Goal: Information Seeking & Learning: Learn about a topic

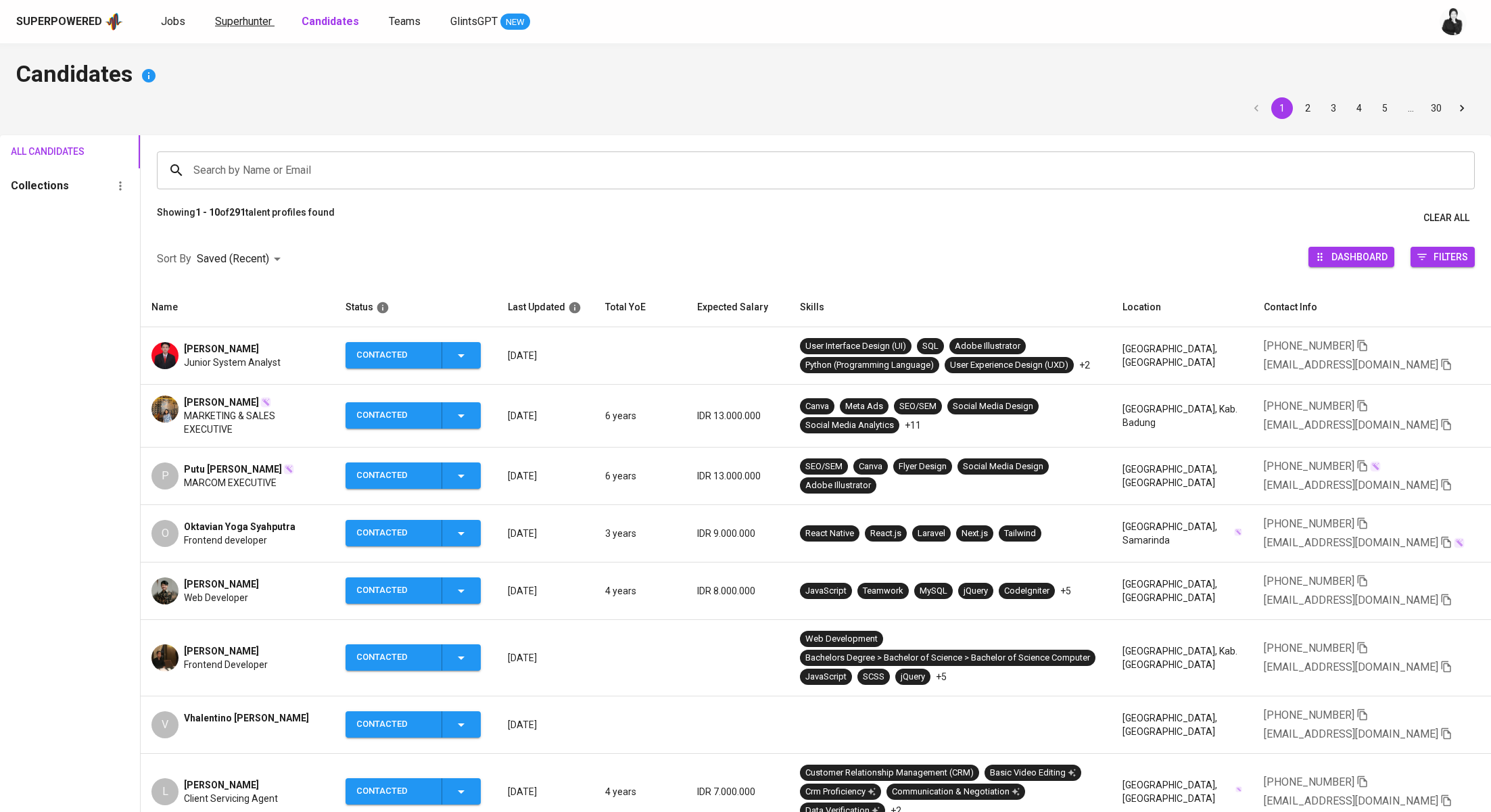
click at [237, 29] on link "Superhunter" at bounding box center [244, 22] width 60 height 17
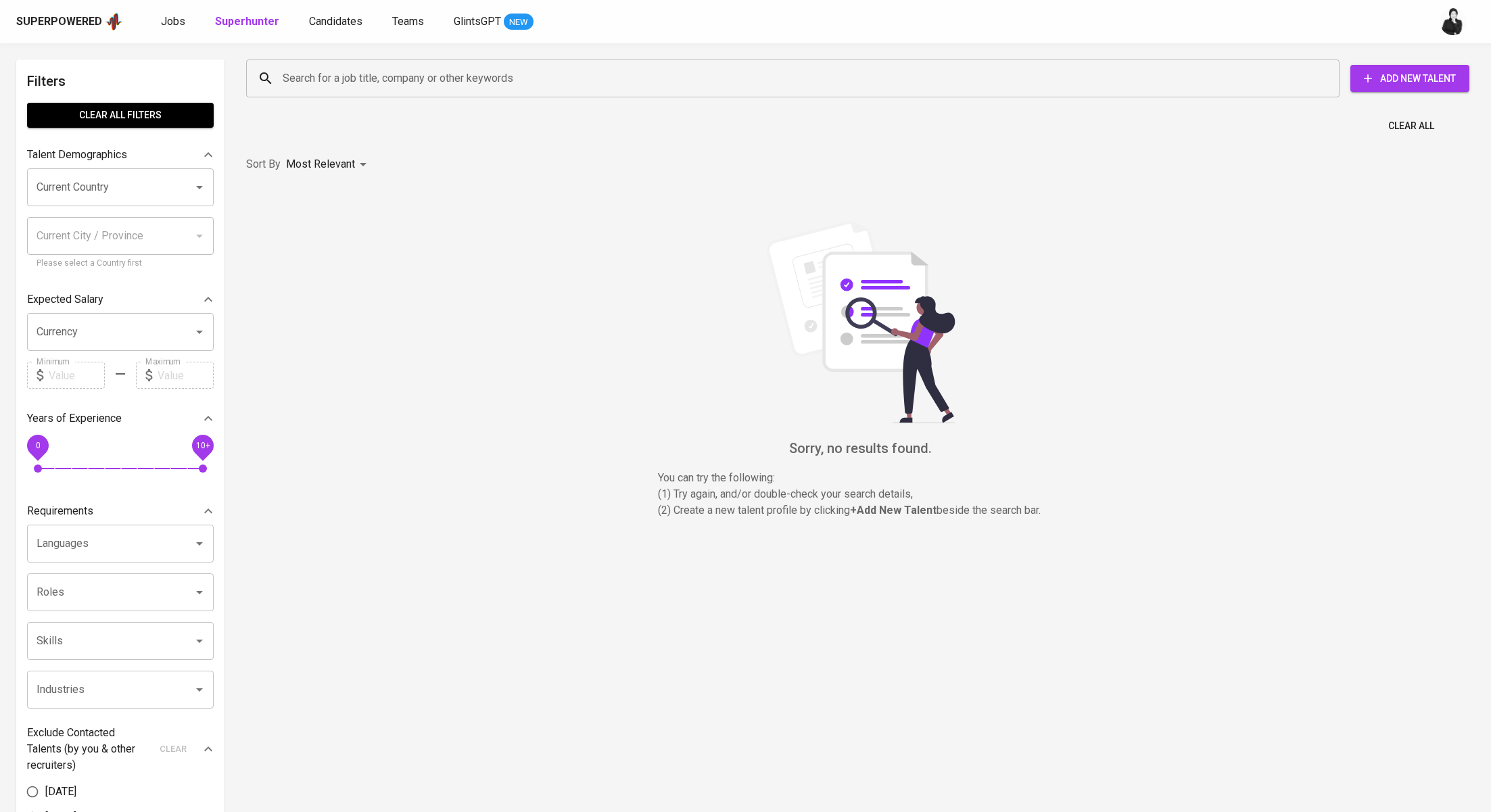
click at [369, 87] on input "Search for a job title, company or other keywords" at bounding box center [796, 78] width 1034 height 26
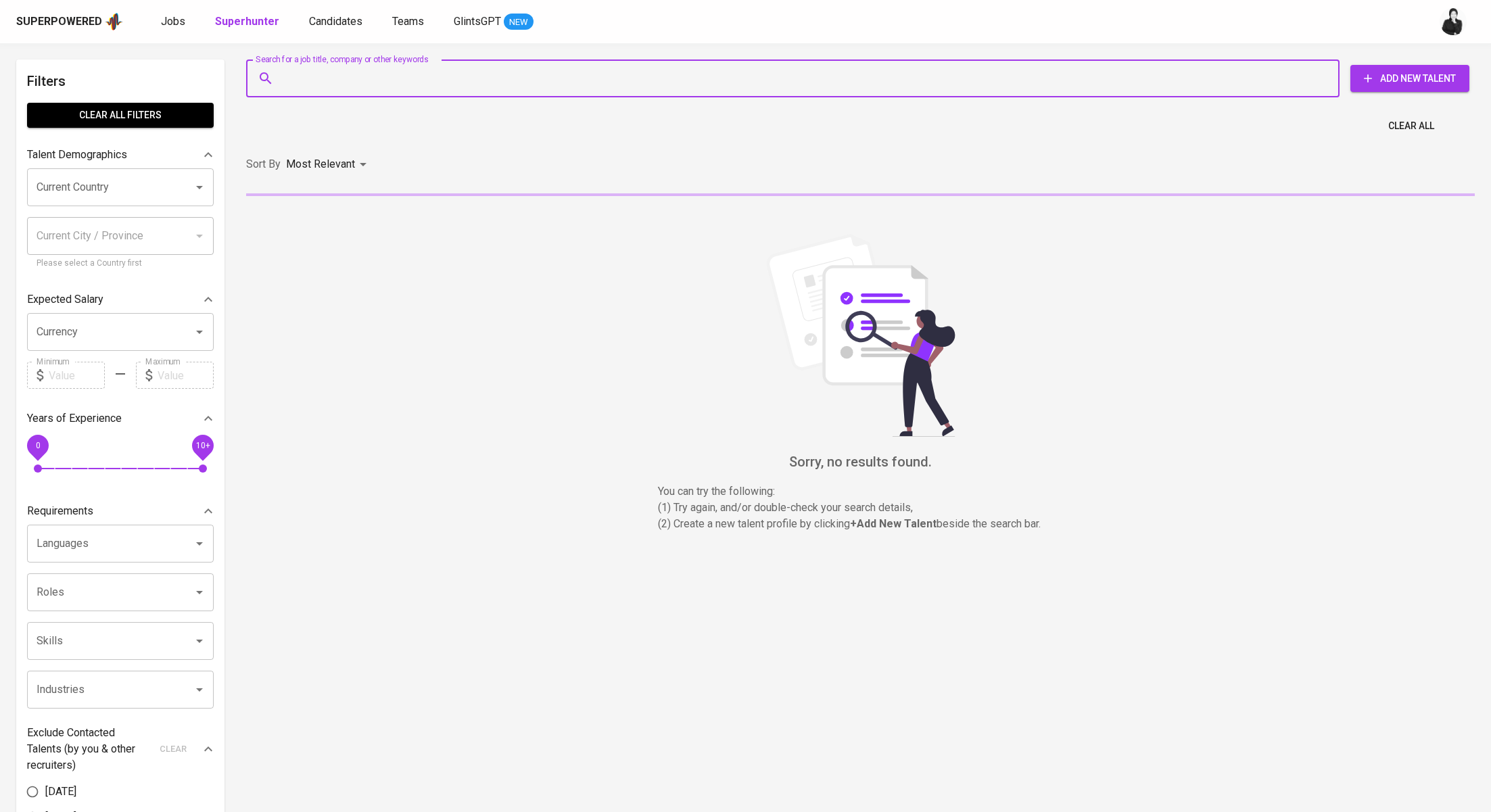
paste input "[EMAIL_ADDRESS][DOMAIN_NAME]"
type input "[EMAIL_ADDRESS][DOMAIN_NAME]"
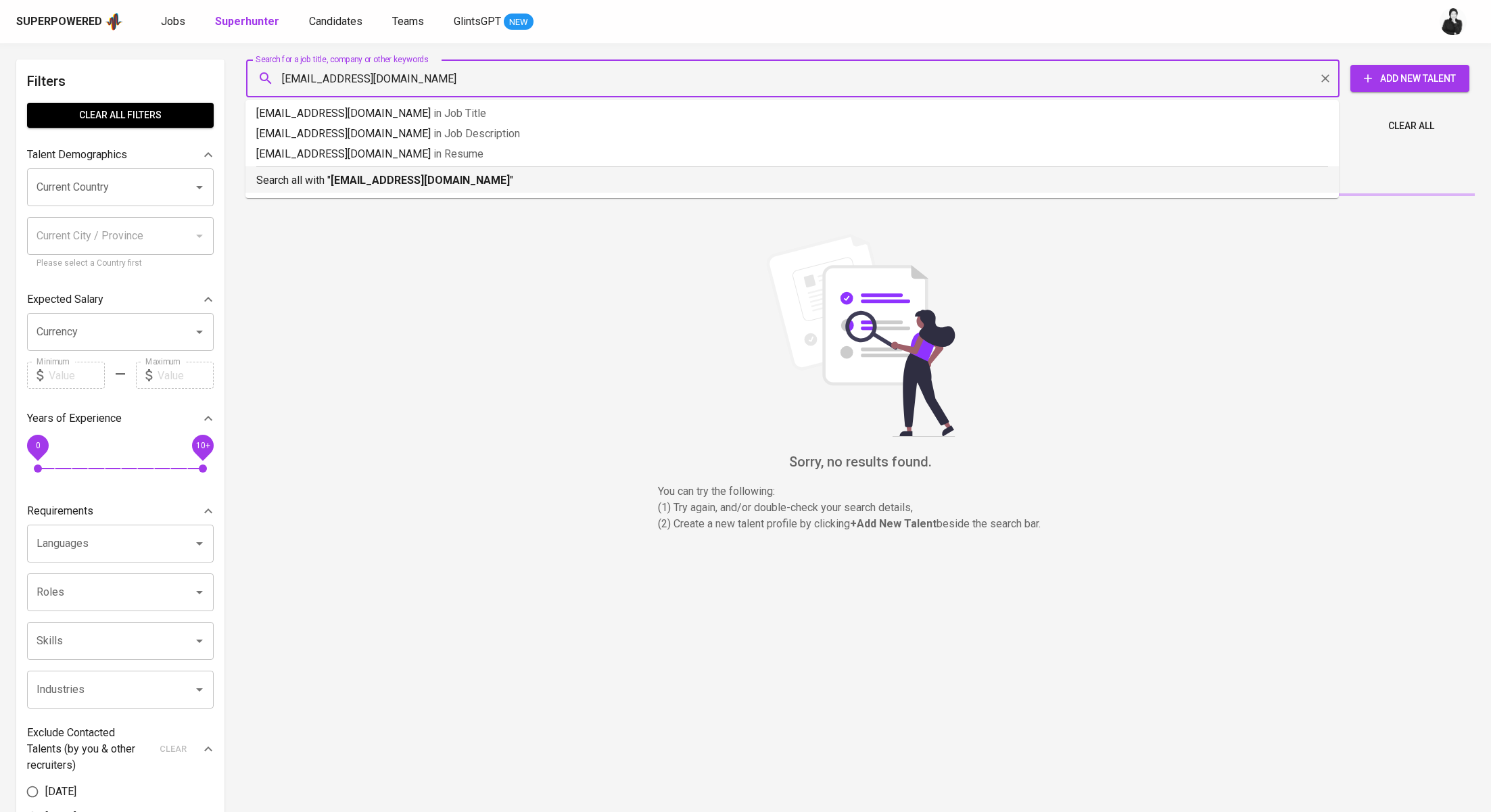
click at [377, 178] on b "[EMAIL_ADDRESS][DOMAIN_NAME]" at bounding box center [420, 180] width 179 height 13
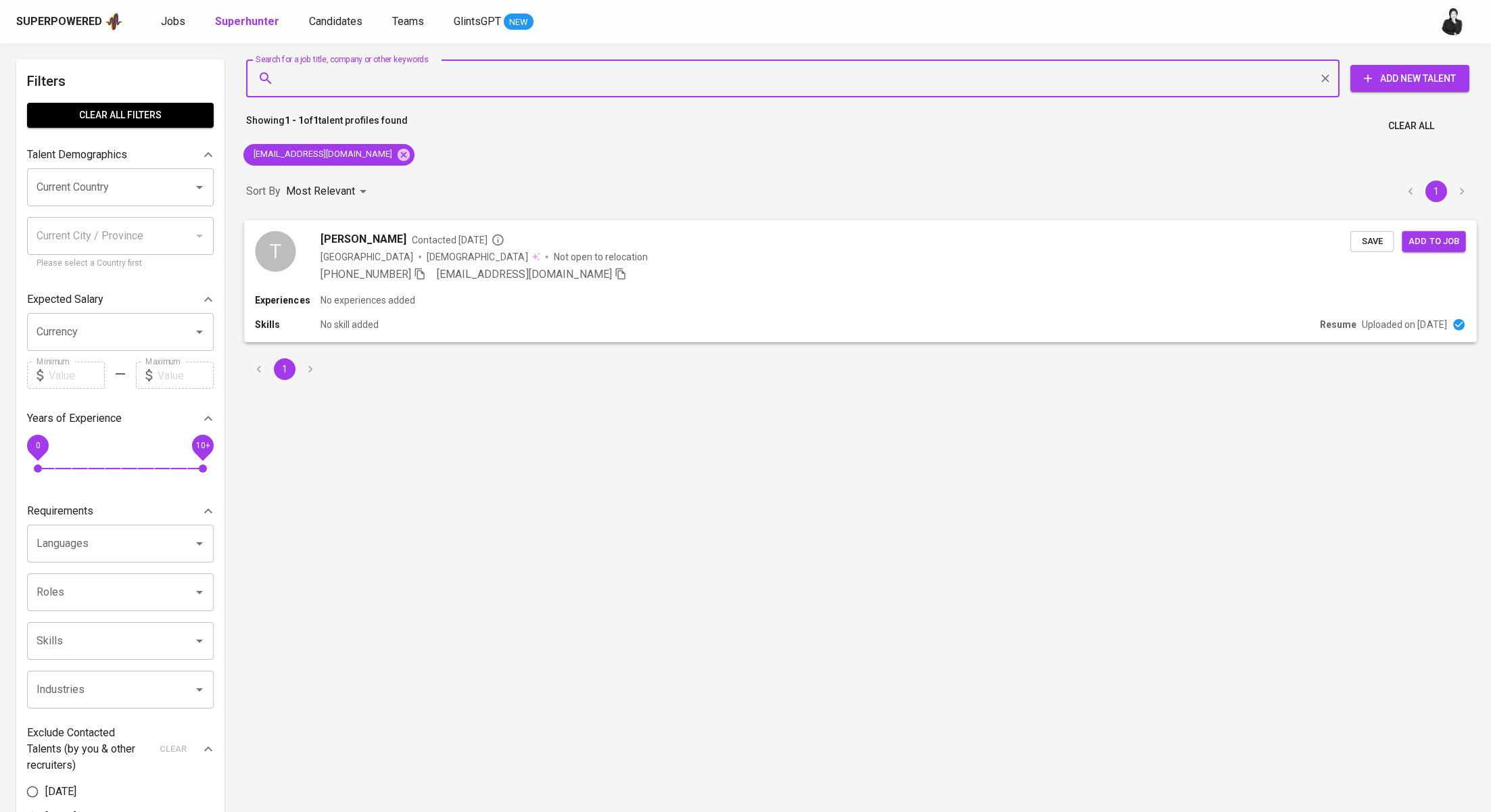
click at [406, 234] on span "[PERSON_NAME]" at bounding box center [363, 239] width 86 height 17
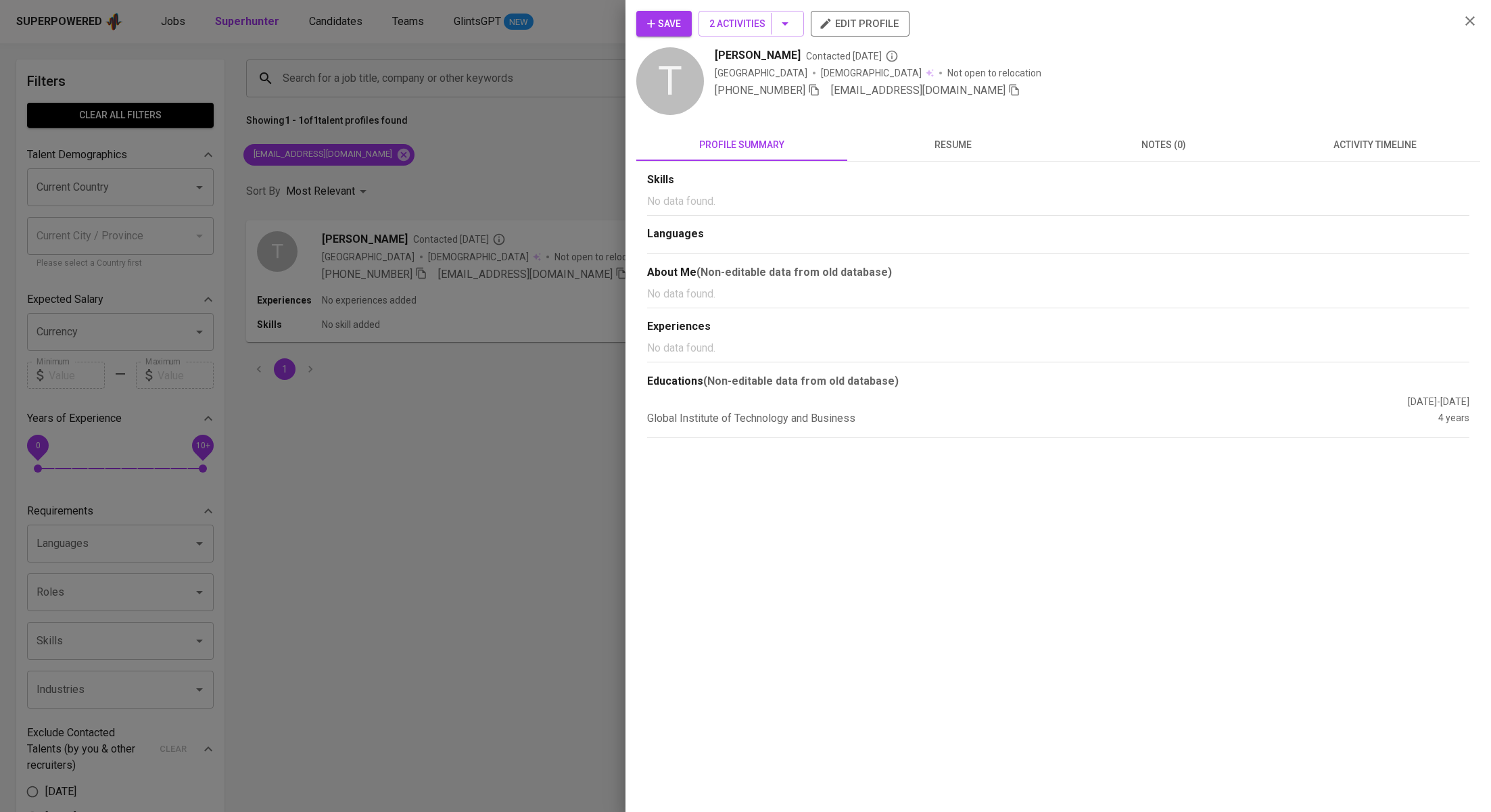
click at [1360, 133] on button "activity timeline" at bounding box center [1375, 145] width 211 height 32
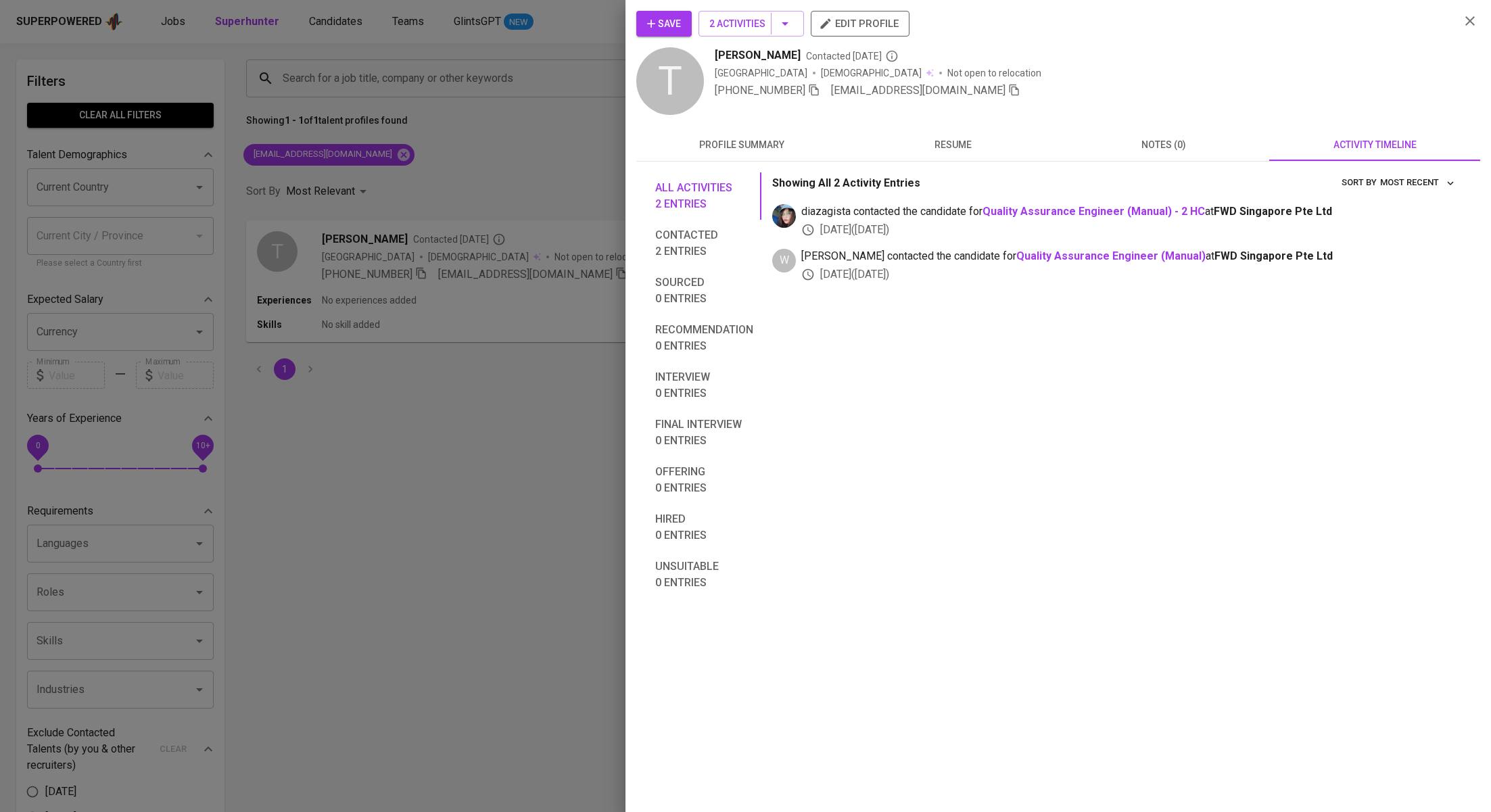
click at [377, 173] on div at bounding box center [745, 406] width 1491 height 812
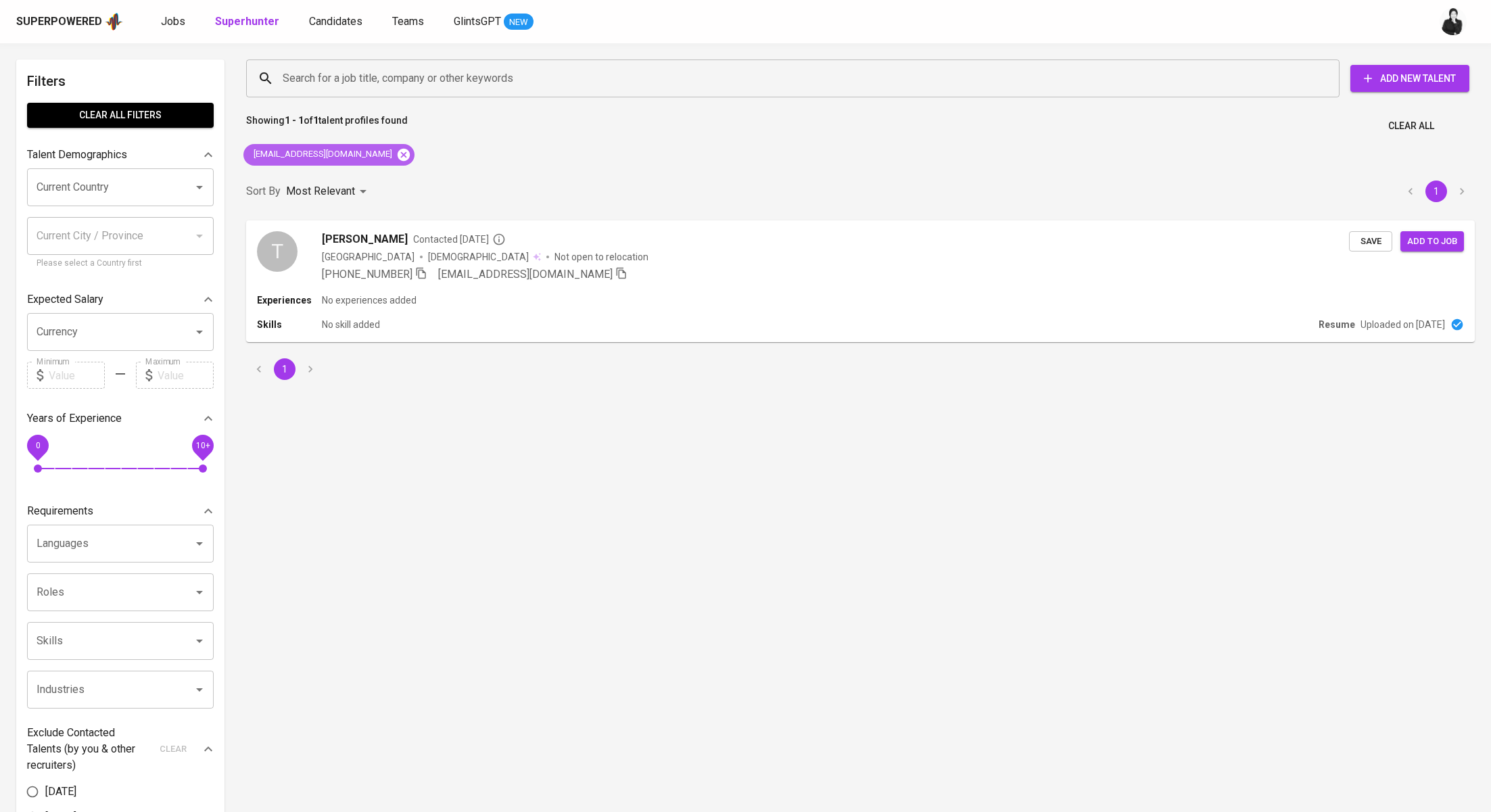
click at [398, 160] on icon at bounding box center [404, 154] width 12 height 12
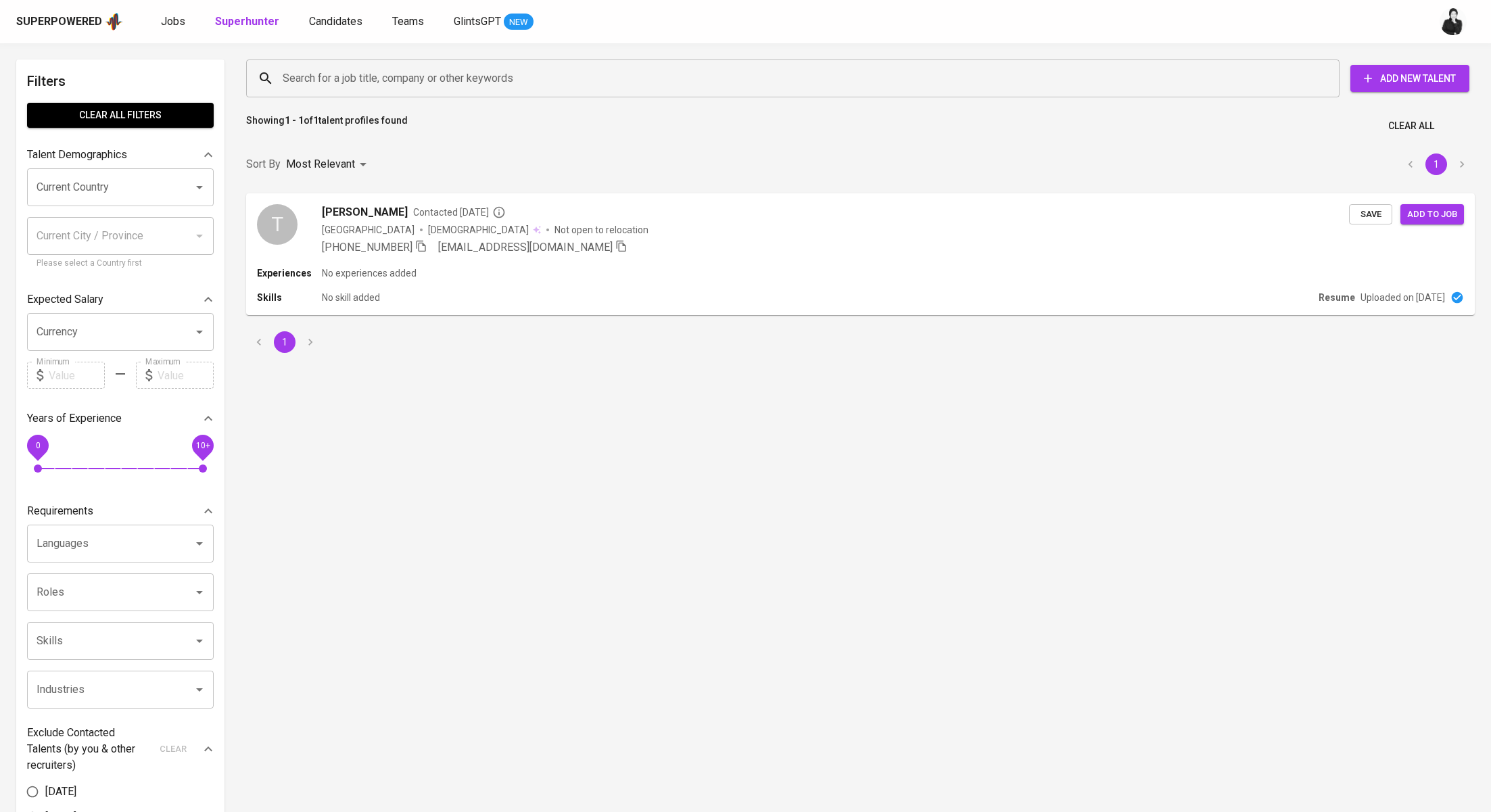
click at [423, 82] on input "Search for a job title, company or other keywords" at bounding box center [796, 78] width 1034 height 26
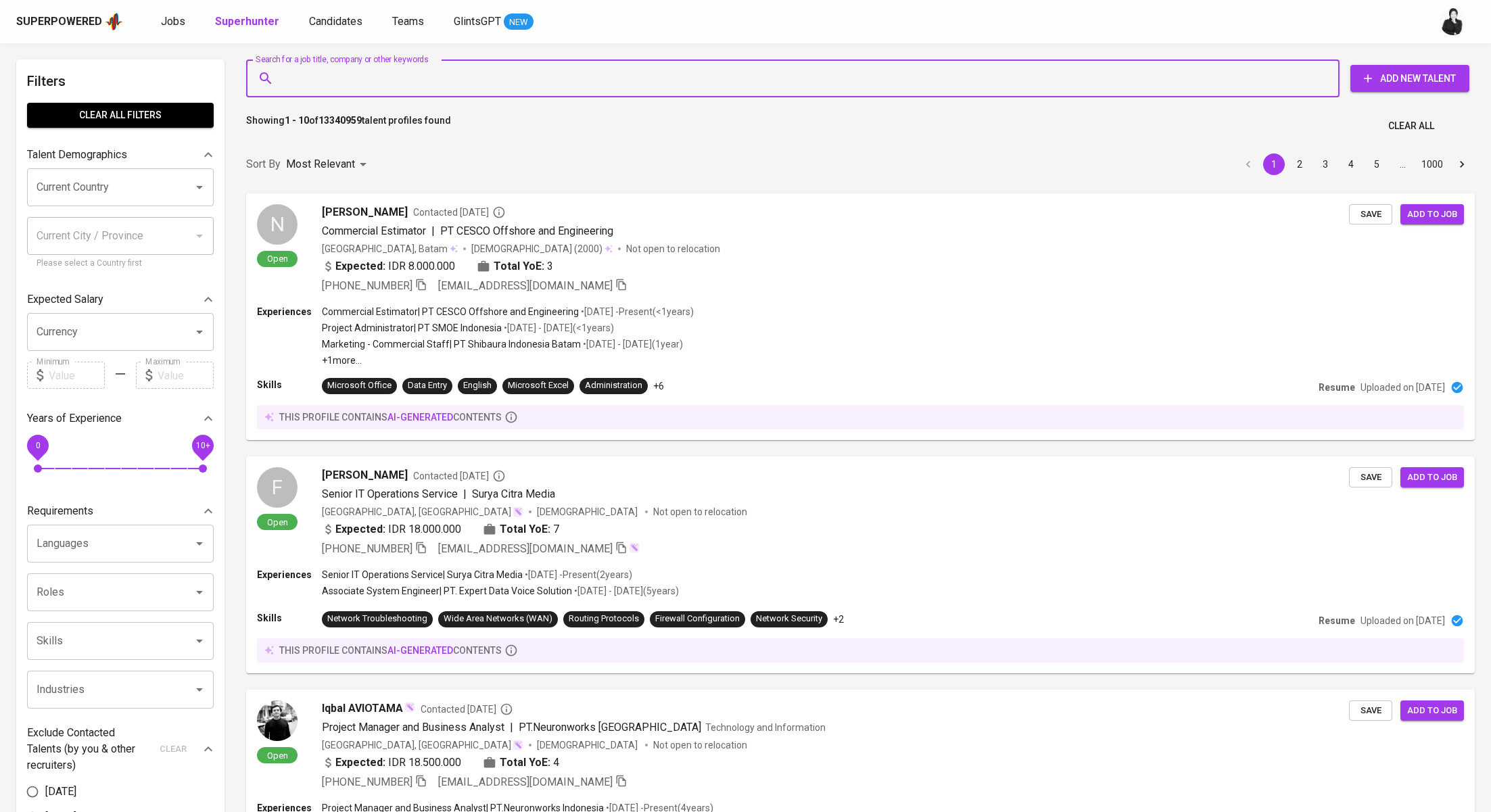
paste input "[EMAIL_ADDRESS][DOMAIN_NAME]"
type input "[EMAIL_ADDRESS][DOMAIN_NAME]"
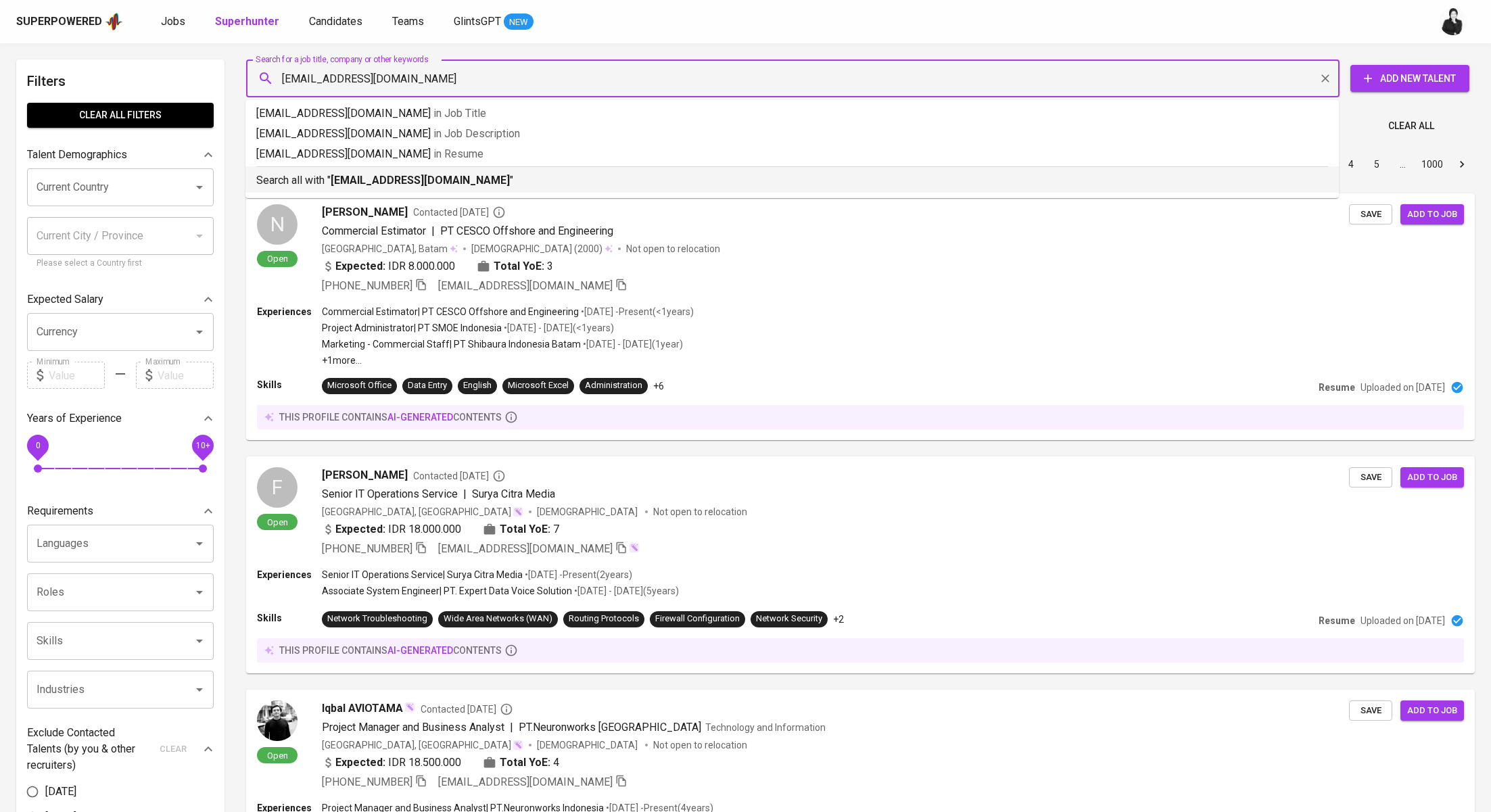
click at [417, 181] on b "[EMAIL_ADDRESS][DOMAIN_NAME]" at bounding box center [420, 180] width 179 height 13
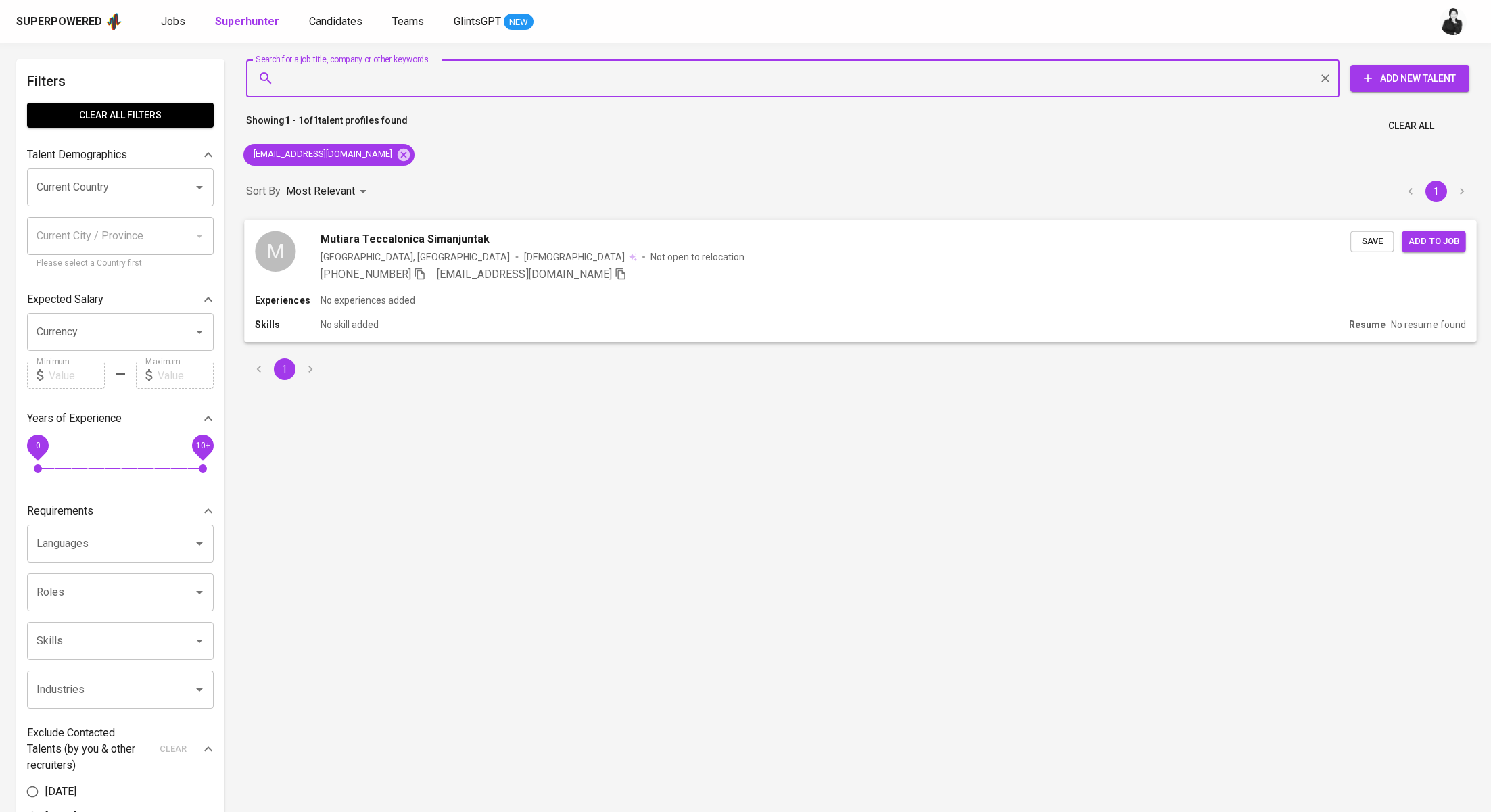
click at [420, 235] on span "Mutiara Teccalonica Simanjuntak" at bounding box center [405, 239] width 170 height 17
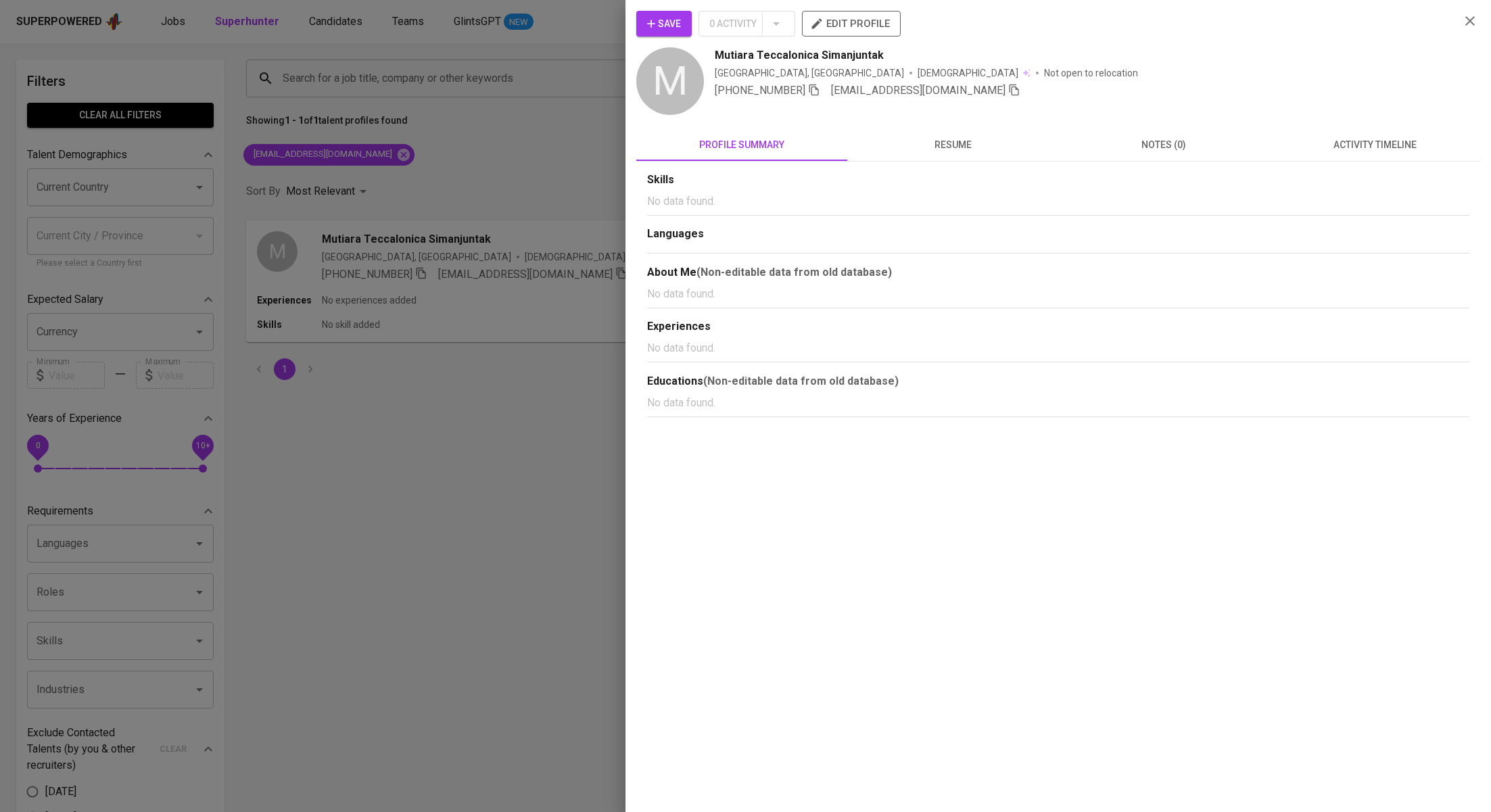
click at [1407, 148] on span "activity timeline" at bounding box center [1375, 145] width 194 height 17
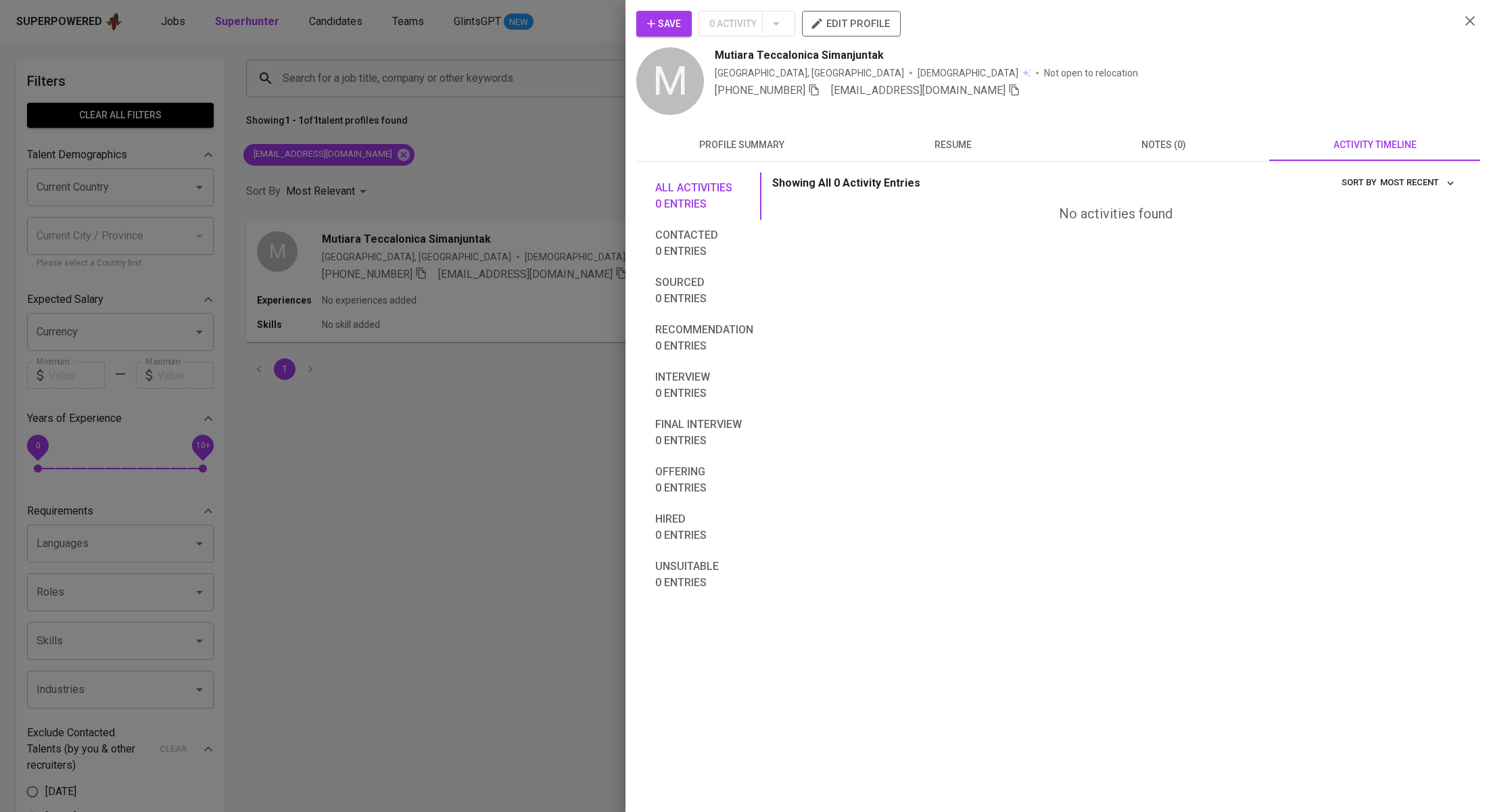
click at [786, 129] on button "profile summary" at bounding box center [742, 145] width 211 height 32
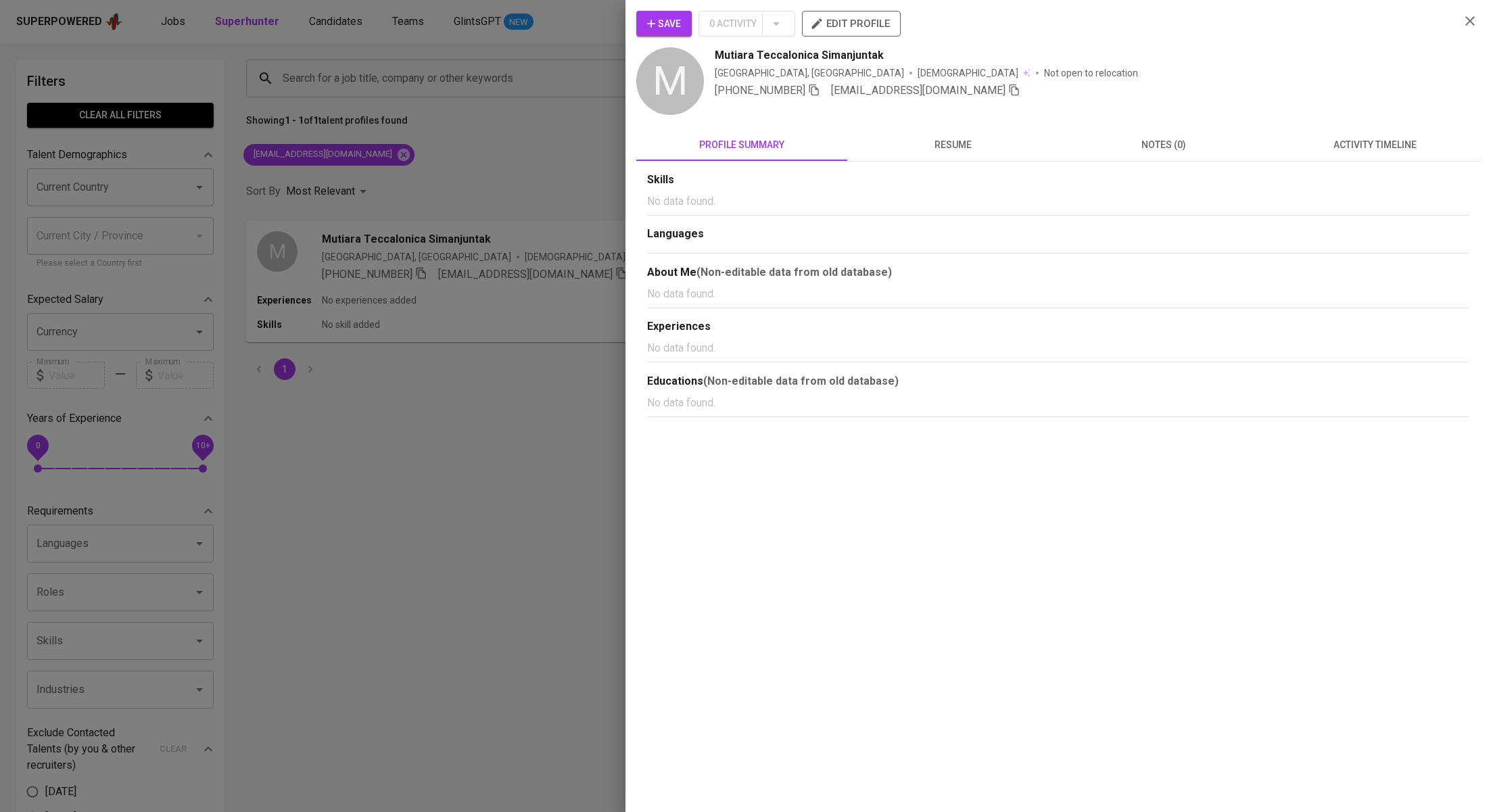
click at [557, 102] on div at bounding box center [745, 406] width 1491 height 812
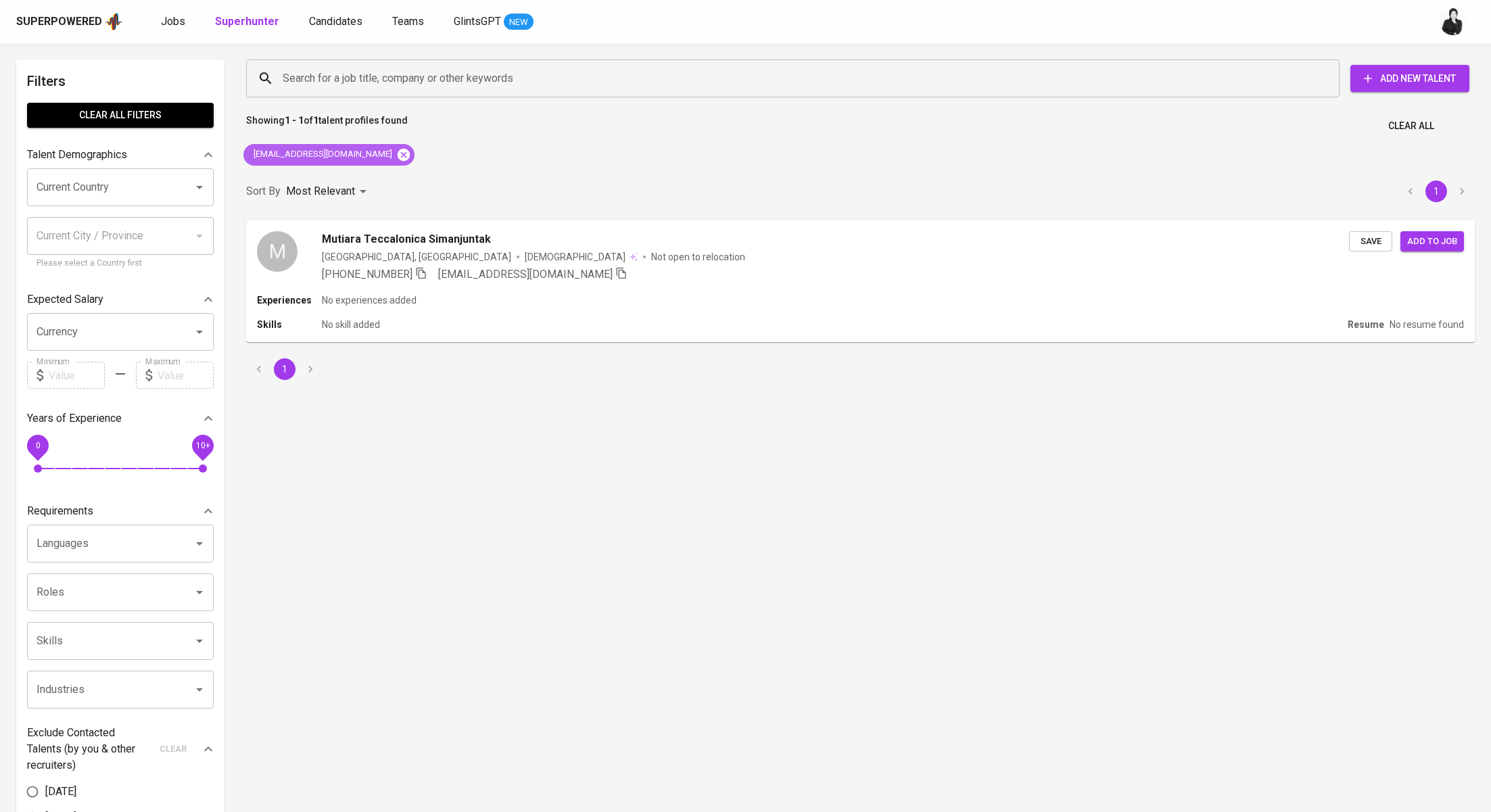
click at [411, 148] on icon at bounding box center [404, 155] width 15 height 15
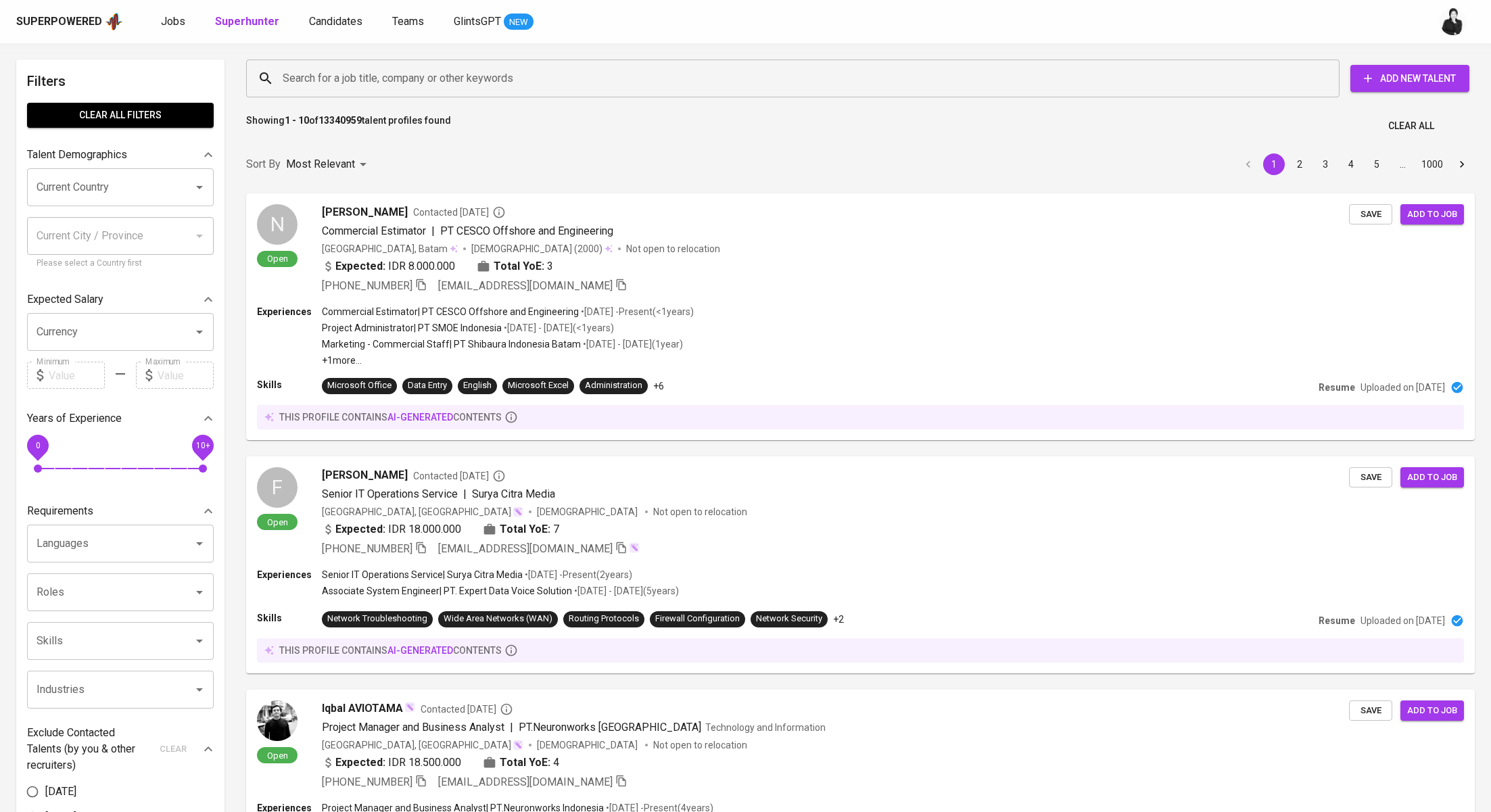
click at [478, 63] on div "Search for a job title, company or other keywords" at bounding box center [793, 78] width 1093 height 38
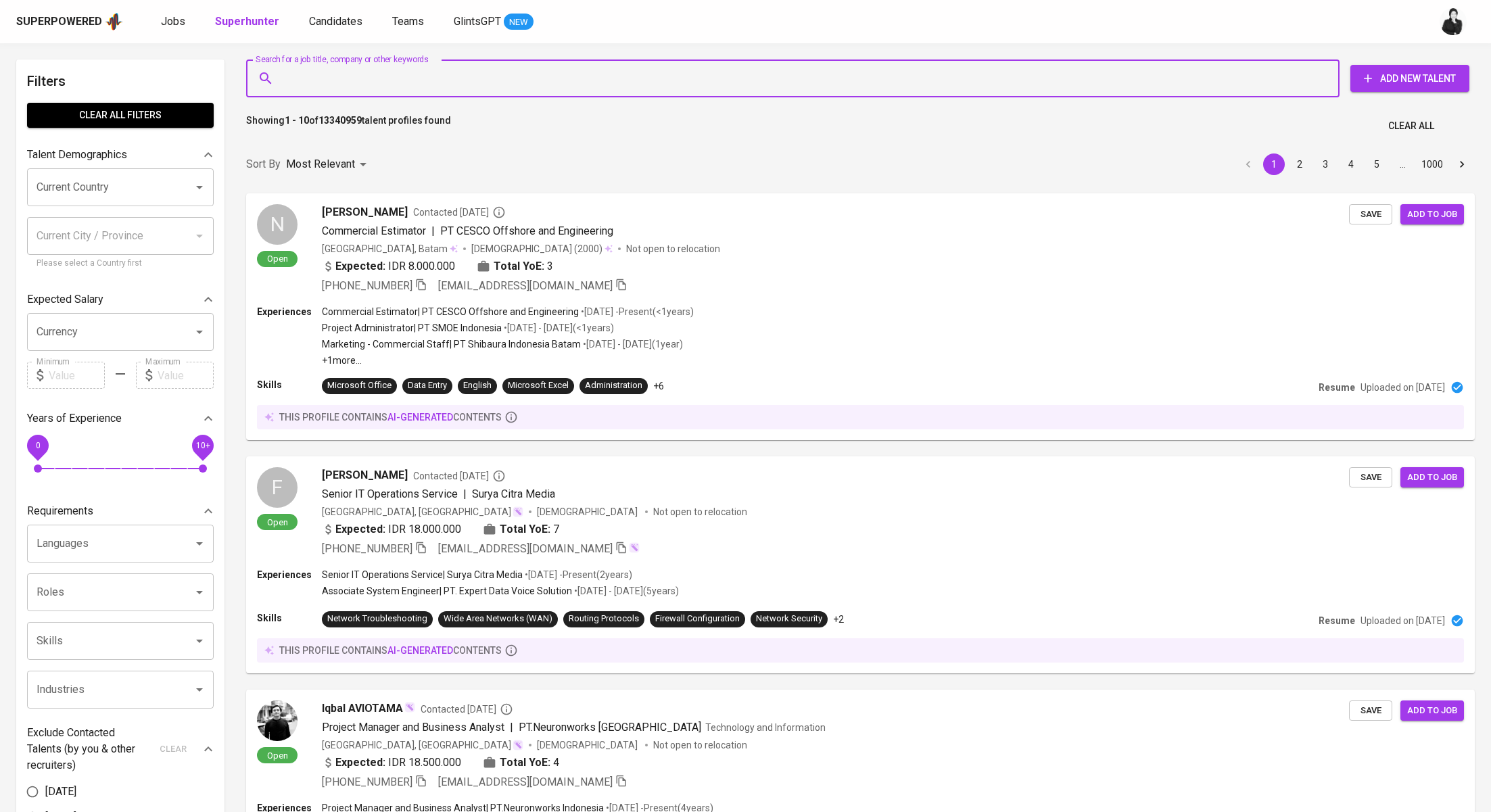
paste input "[EMAIL_ADDRESS][DOMAIN_NAME]"
type input "[EMAIL_ADDRESS][DOMAIN_NAME]"
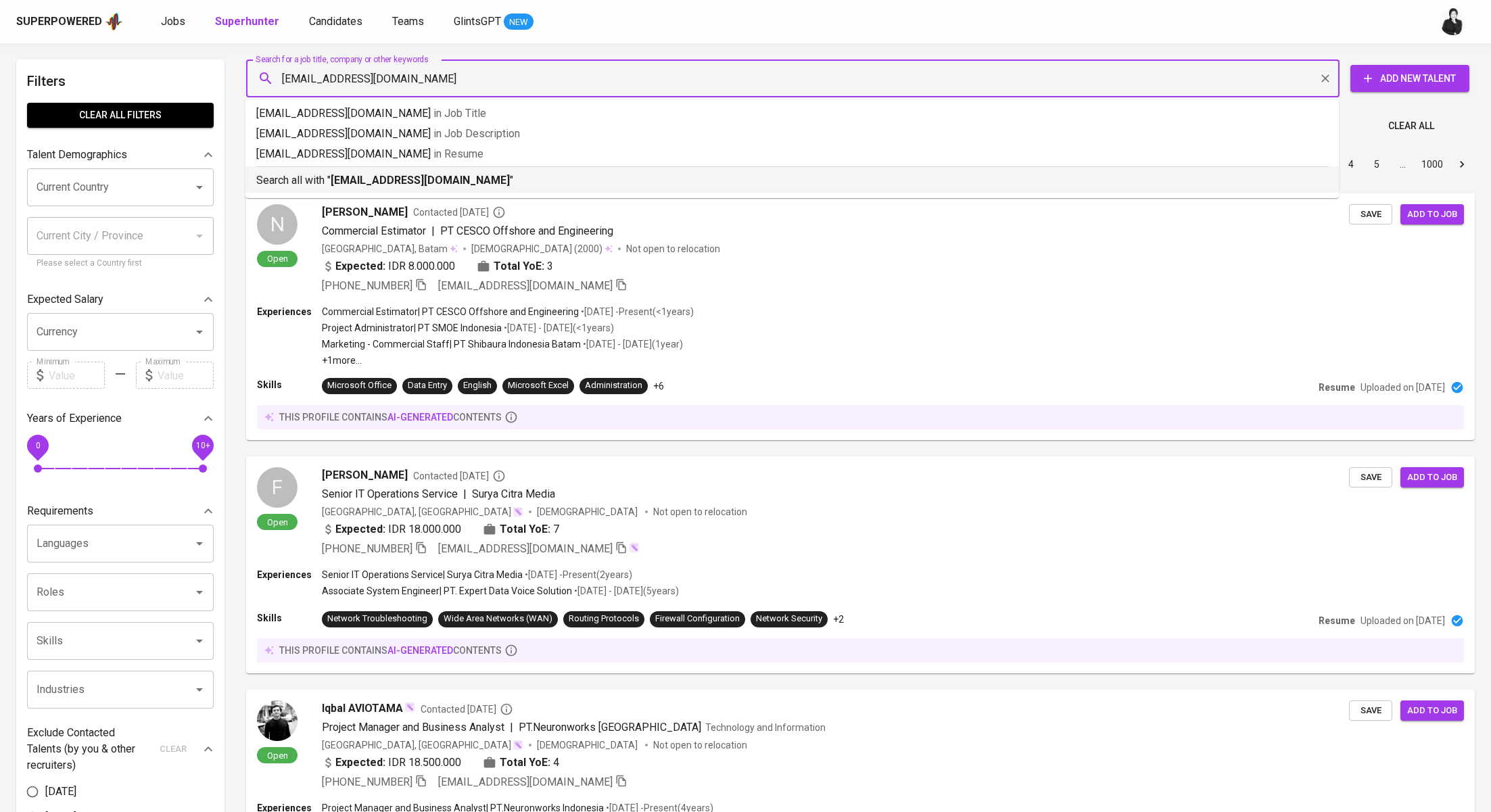
click at [463, 182] on p "Search all with " [EMAIL_ADDRESS][DOMAIN_NAME] "" at bounding box center [792, 181] width 1072 height 17
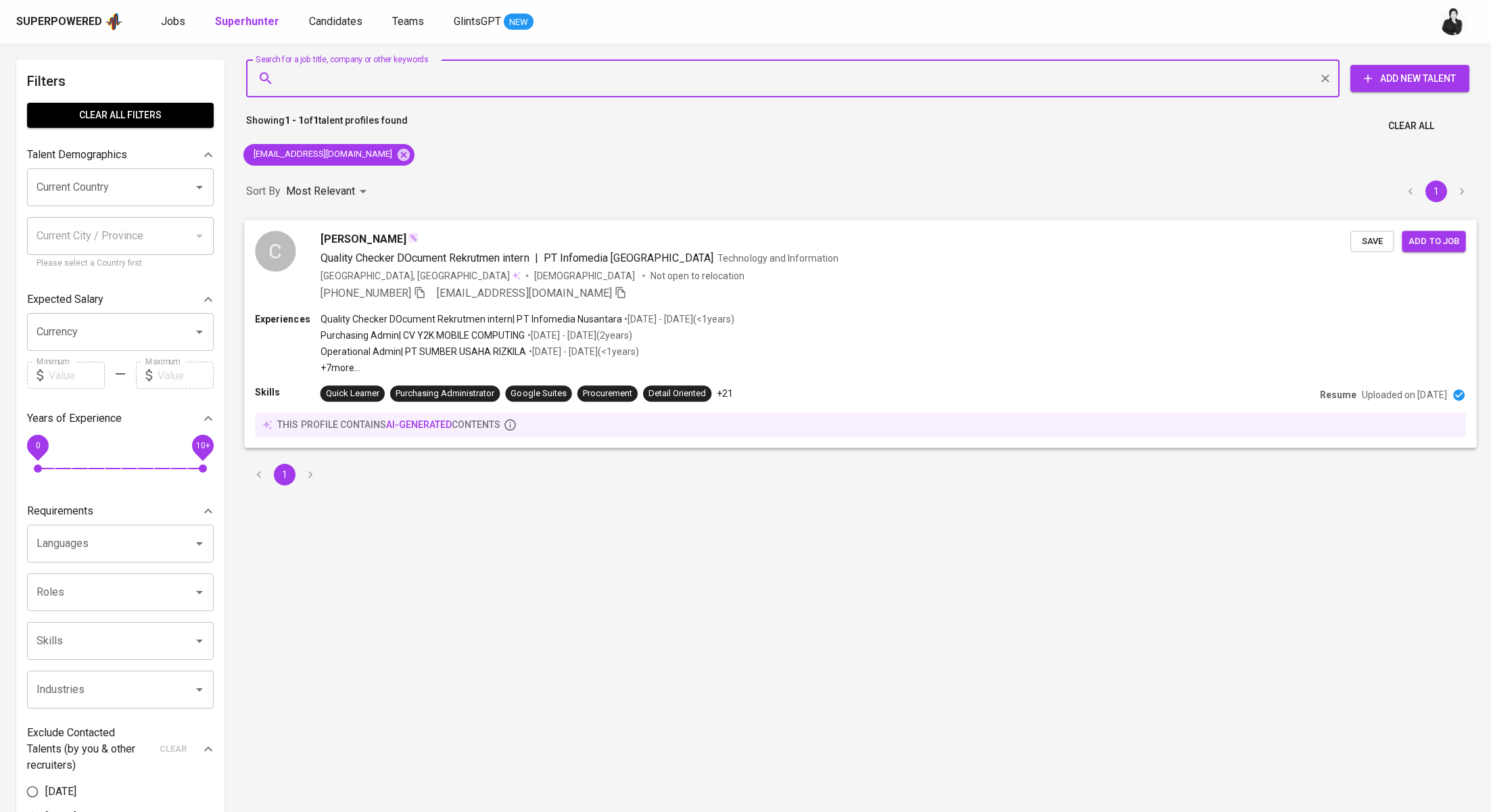
click at [454, 239] on div "[PERSON_NAME]" at bounding box center [836, 239] width 1031 height 17
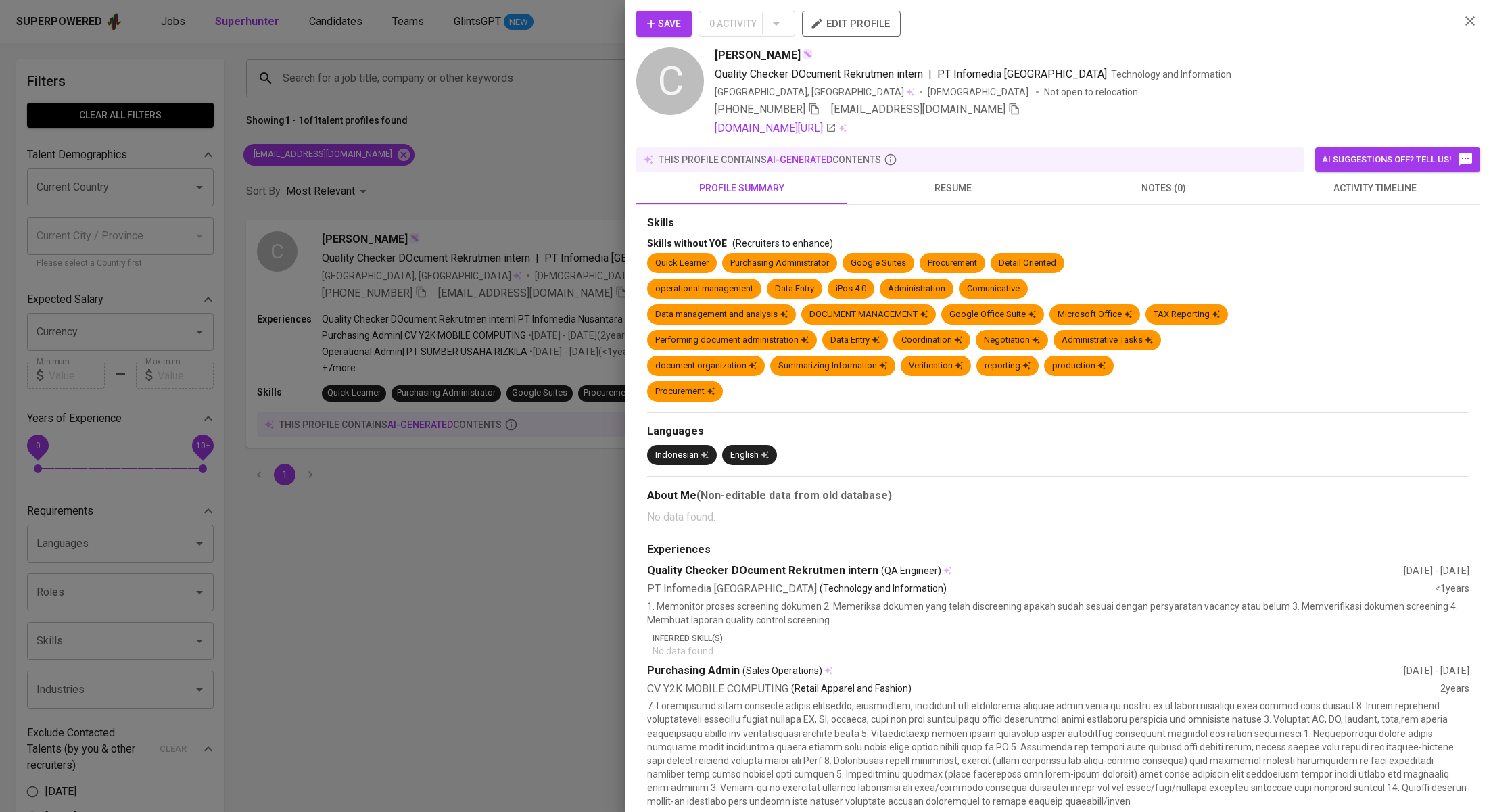
click at [1289, 188] on span "activity timeline" at bounding box center [1375, 188] width 194 height 17
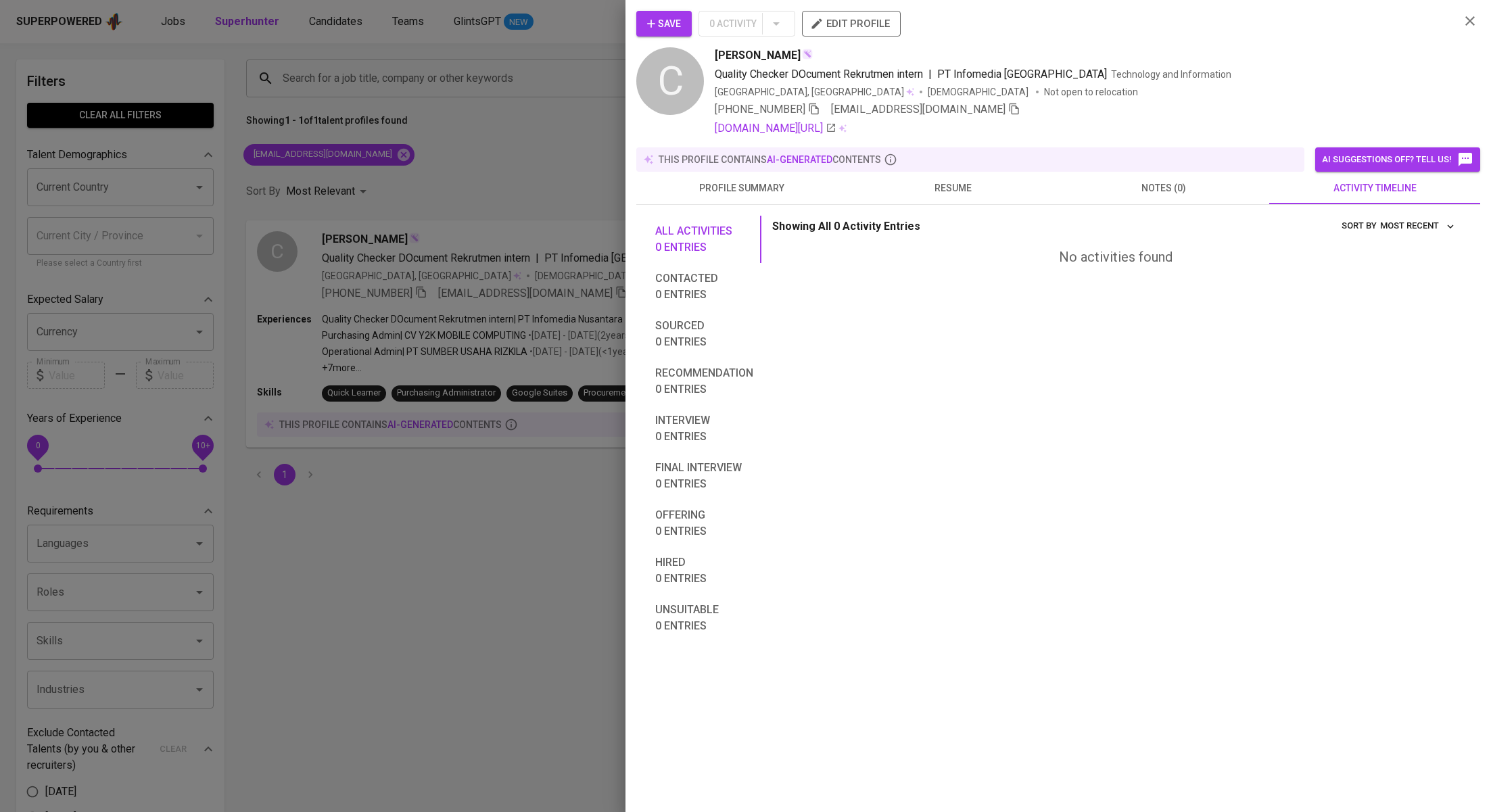
click at [452, 114] on div at bounding box center [745, 406] width 1491 height 812
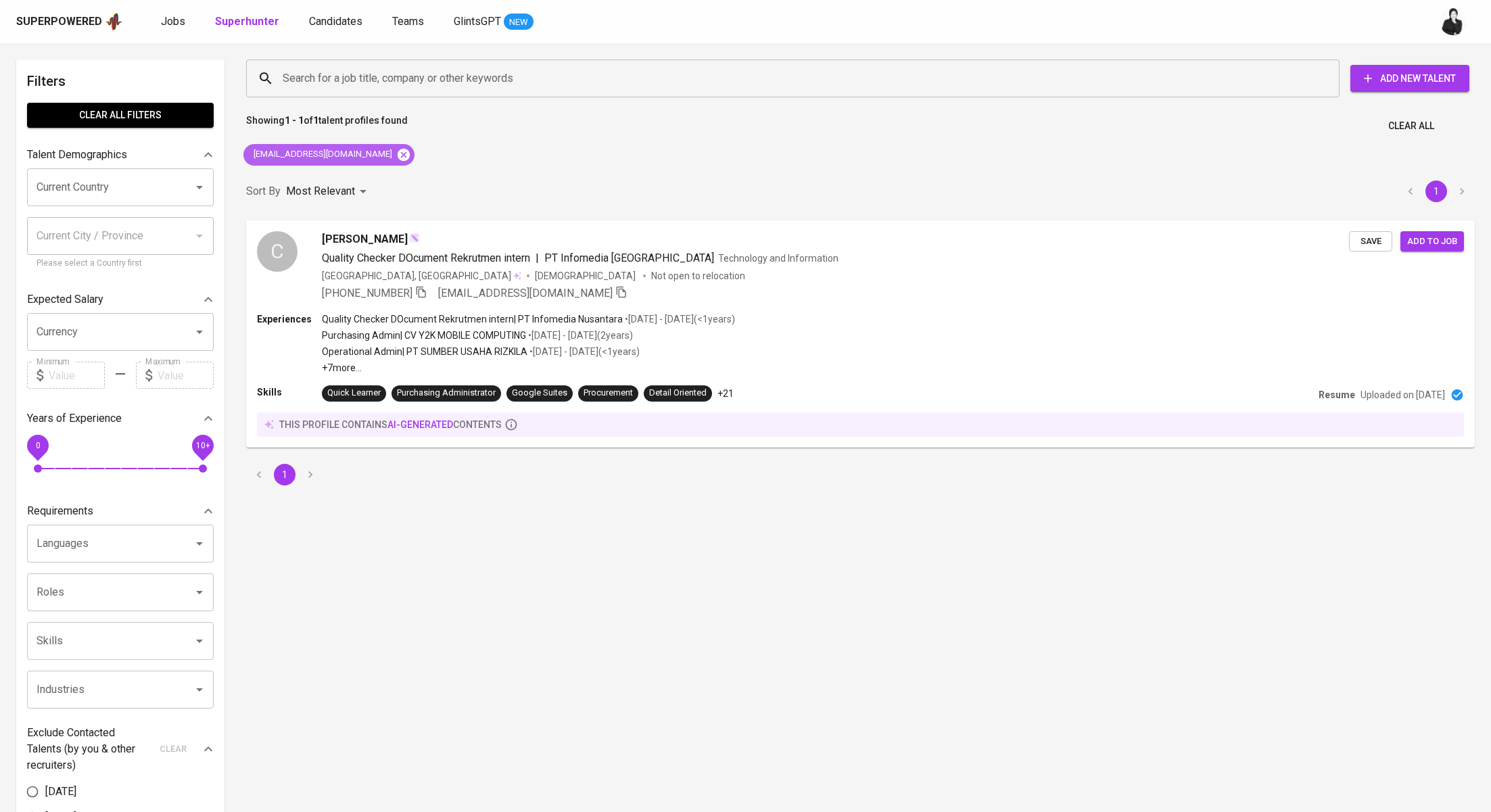
click at [396, 156] on icon at bounding box center [404, 155] width 15 height 15
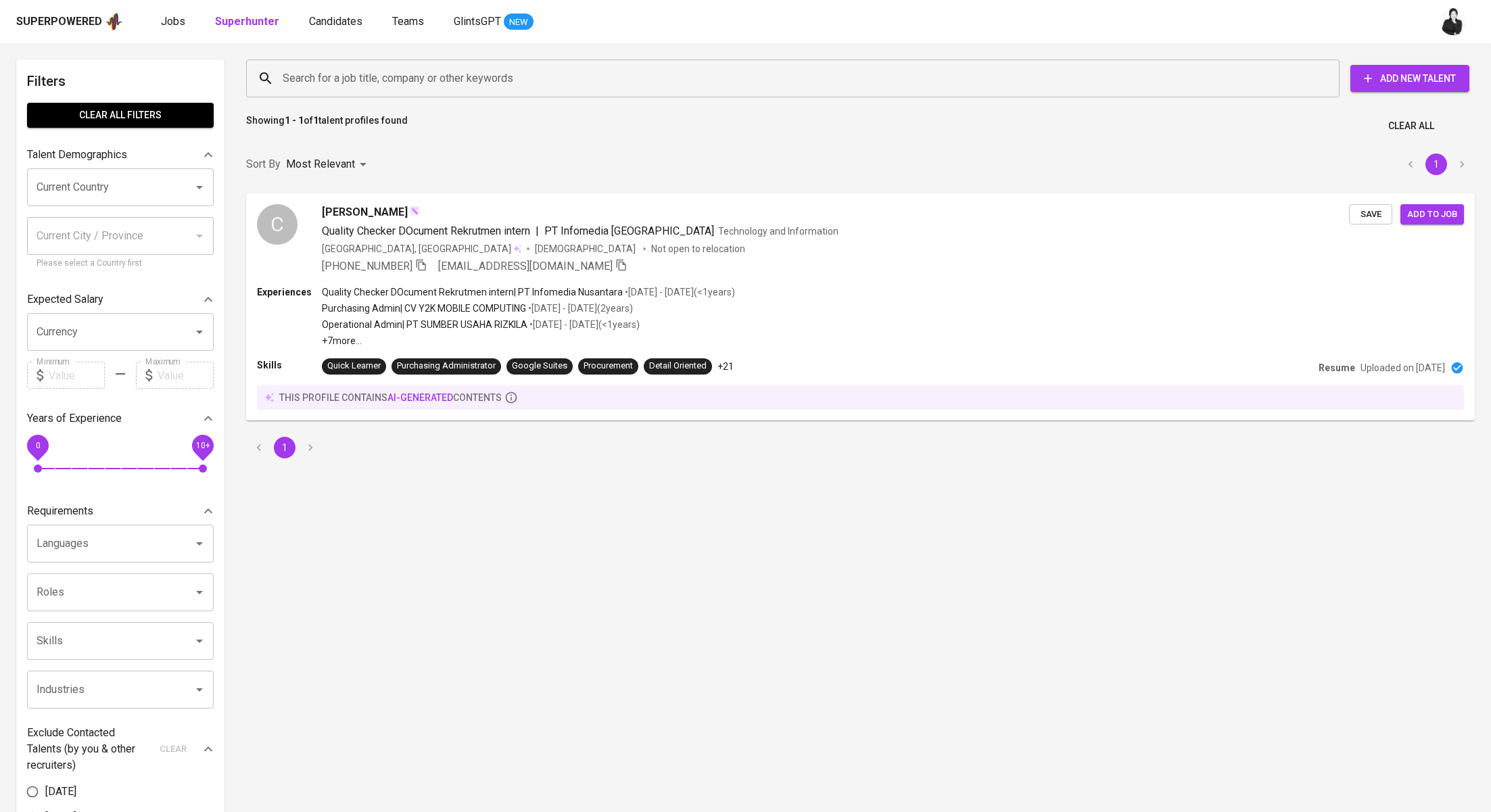
click at [452, 78] on input "Search for a job title, company or other keywords" at bounding box center [796, 78] width 1034 height 26
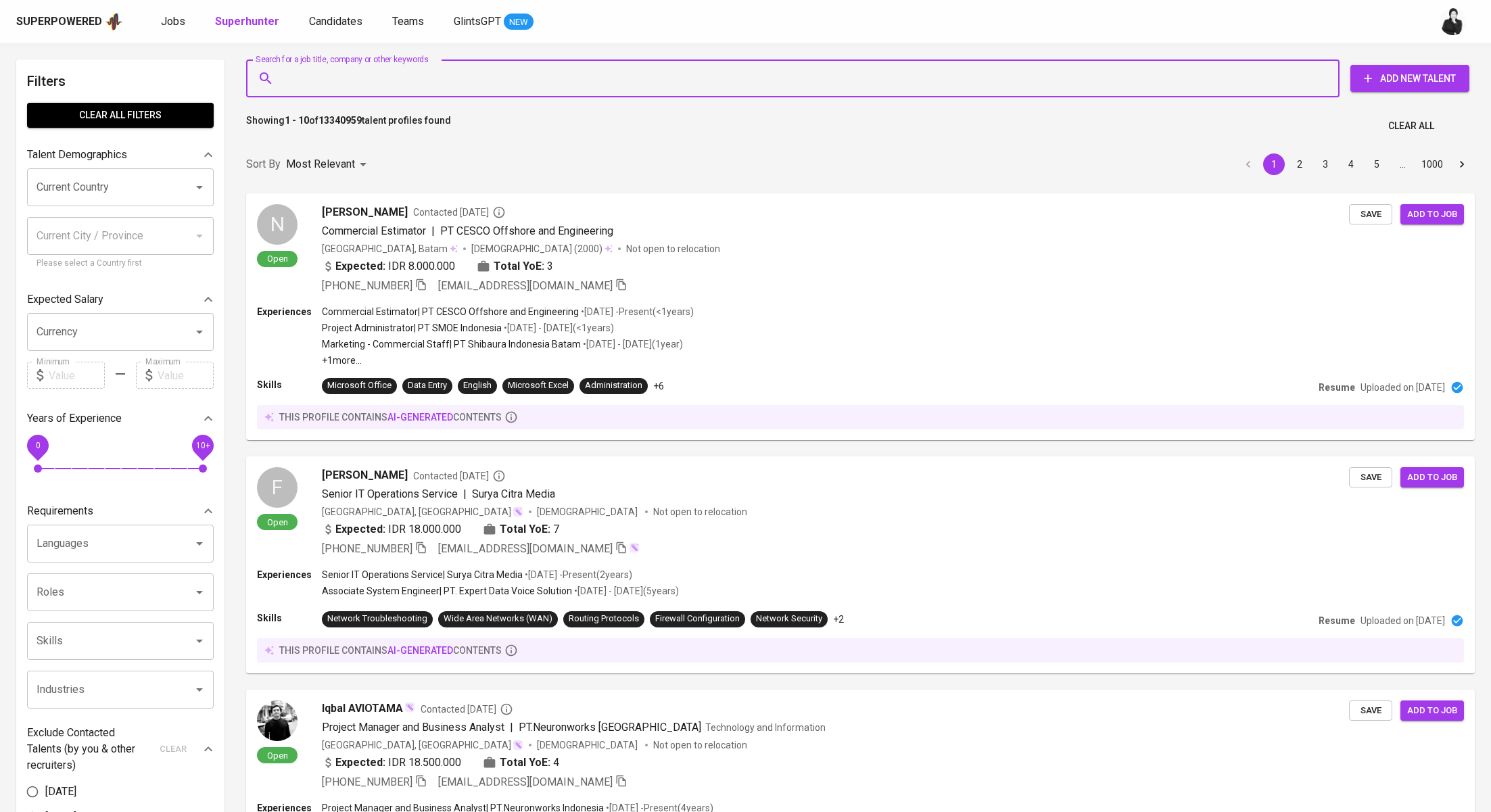
paste input "[EMAIL_ADDRESS][DOMAIN_NAME]"
type input "[EMAIL_ADDRESS][DOMAIN_NAME]"
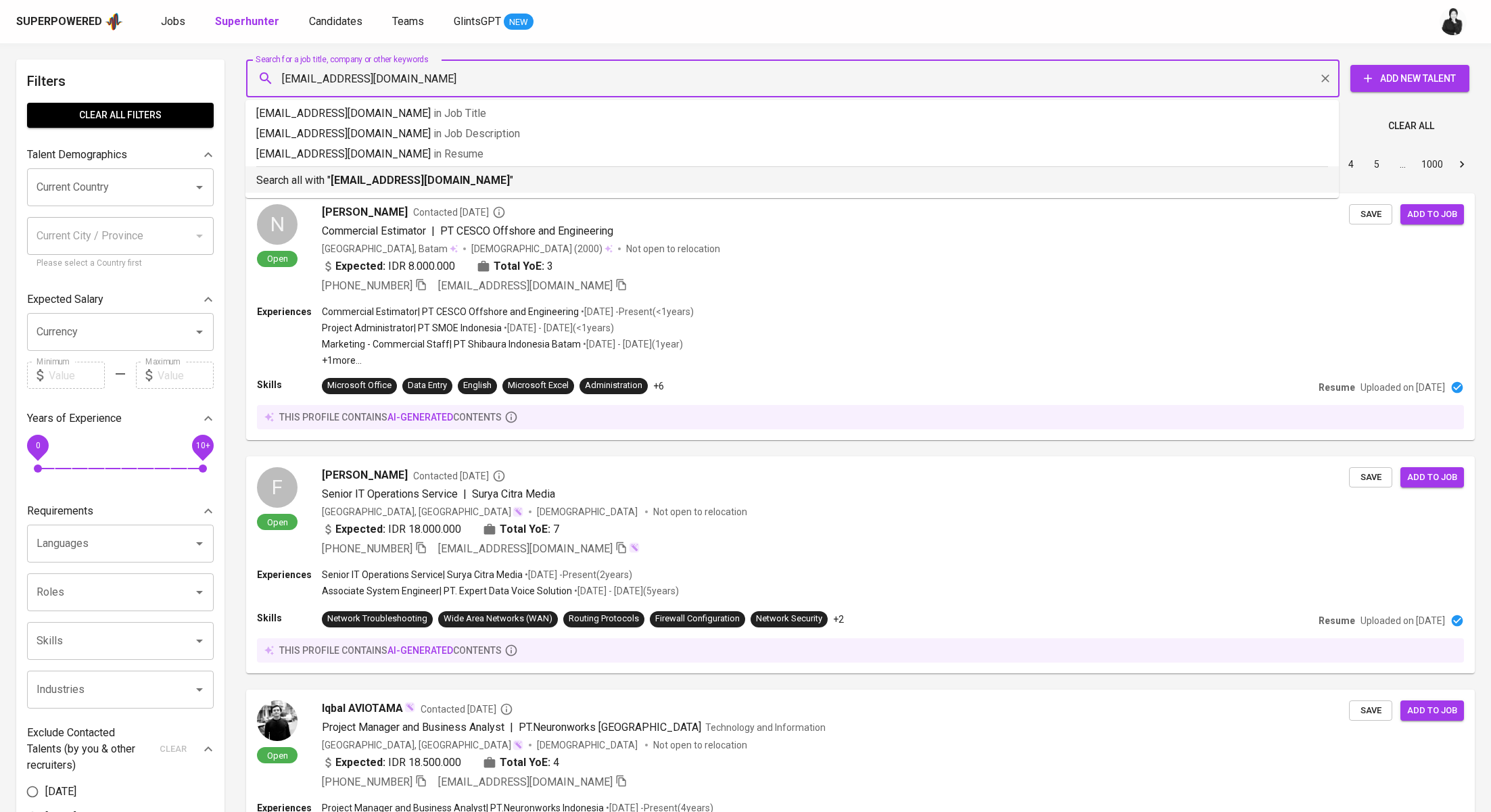
click at [457, 183] on p "Search all with " [EMAIL_ADDRESS][DOMAIN_NAME] "" at bounding box center [792, 181] width 1072 height 17
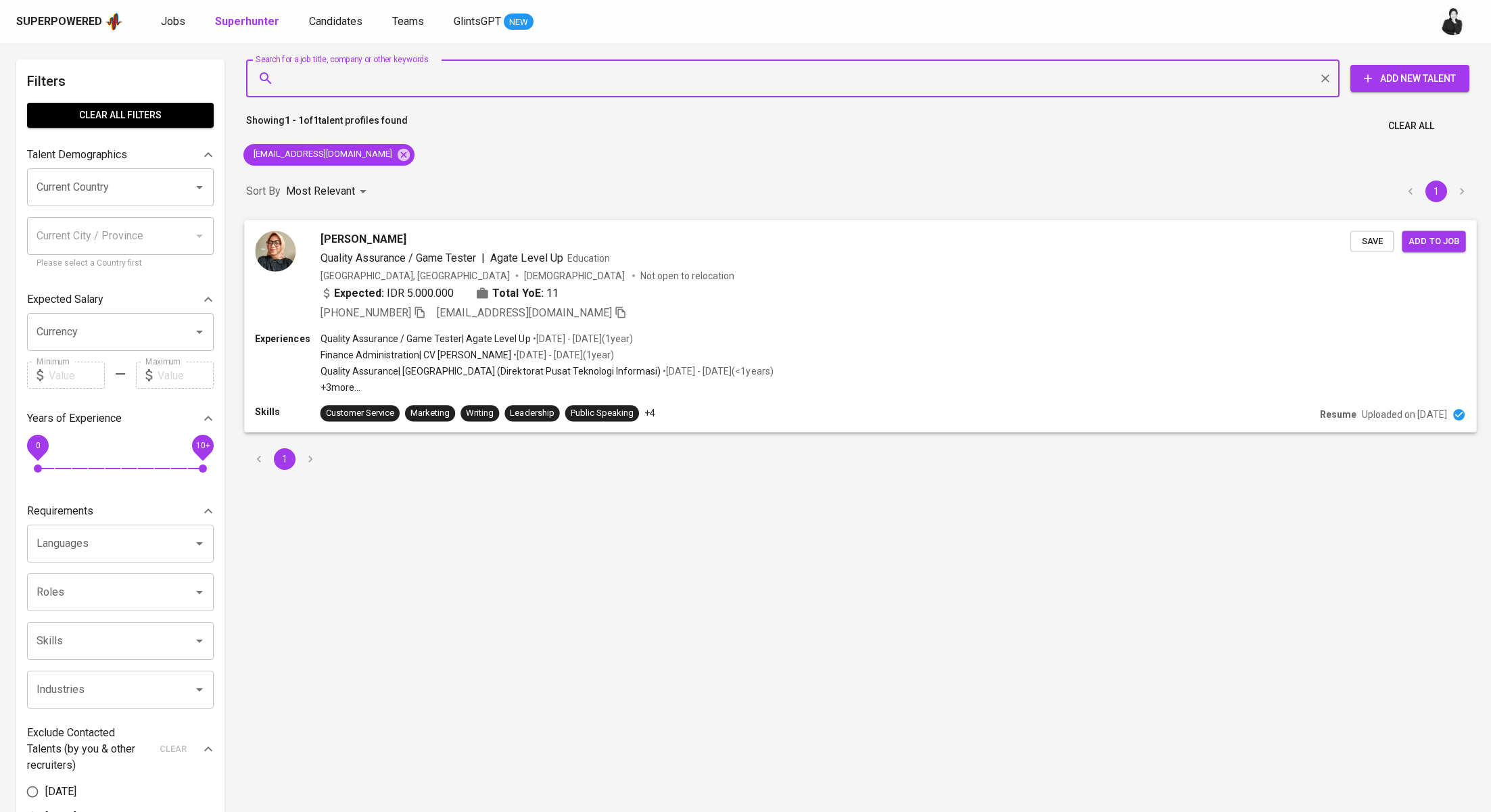
click at [395, 251] on span "Quality Assurance / Game Tester" at bounding box center [398, 257] width 156 height 13
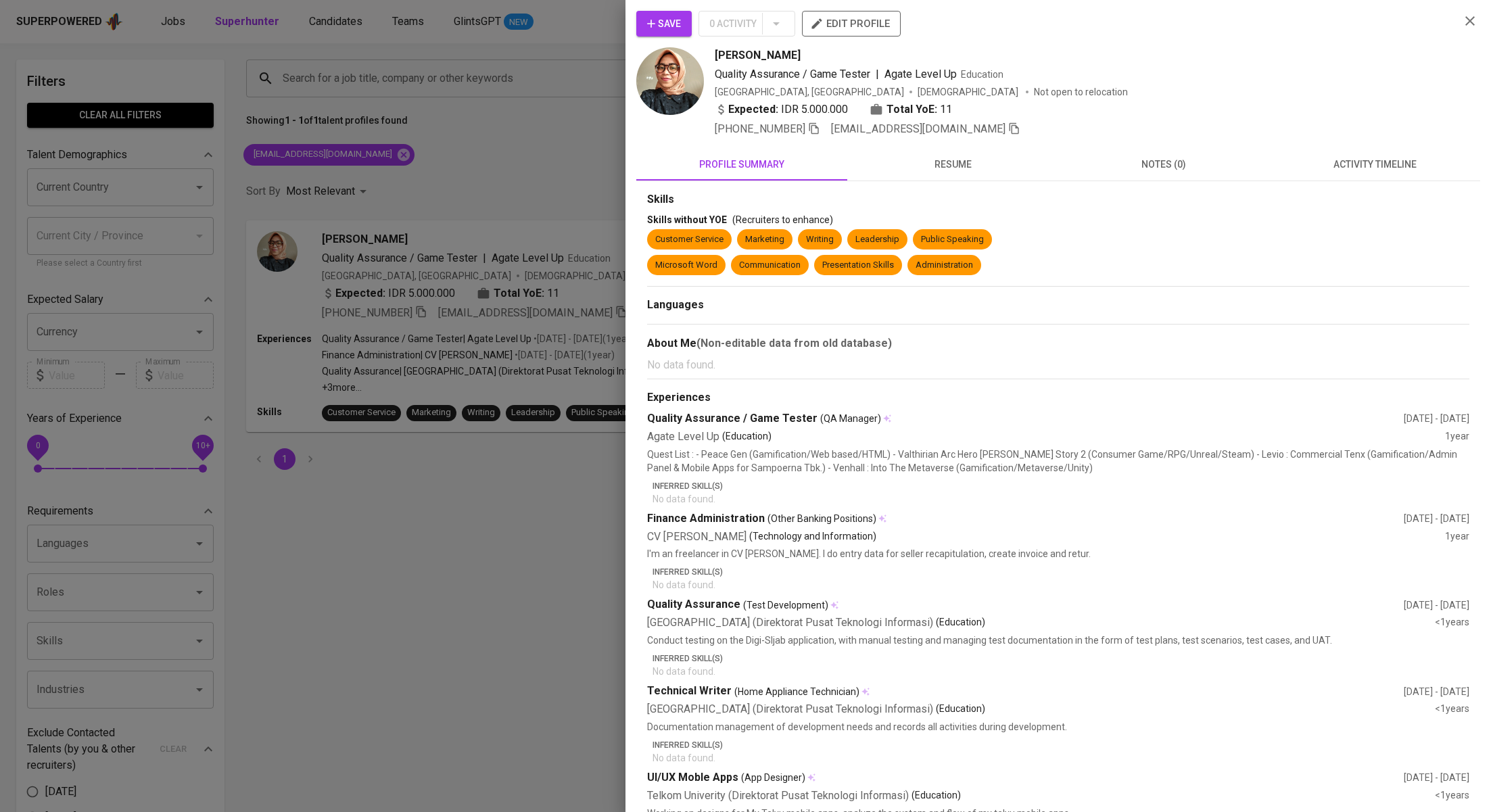
click at [1352, 166] on span "activity timeline" at bounding box center [1375, 164] width 194 height 17
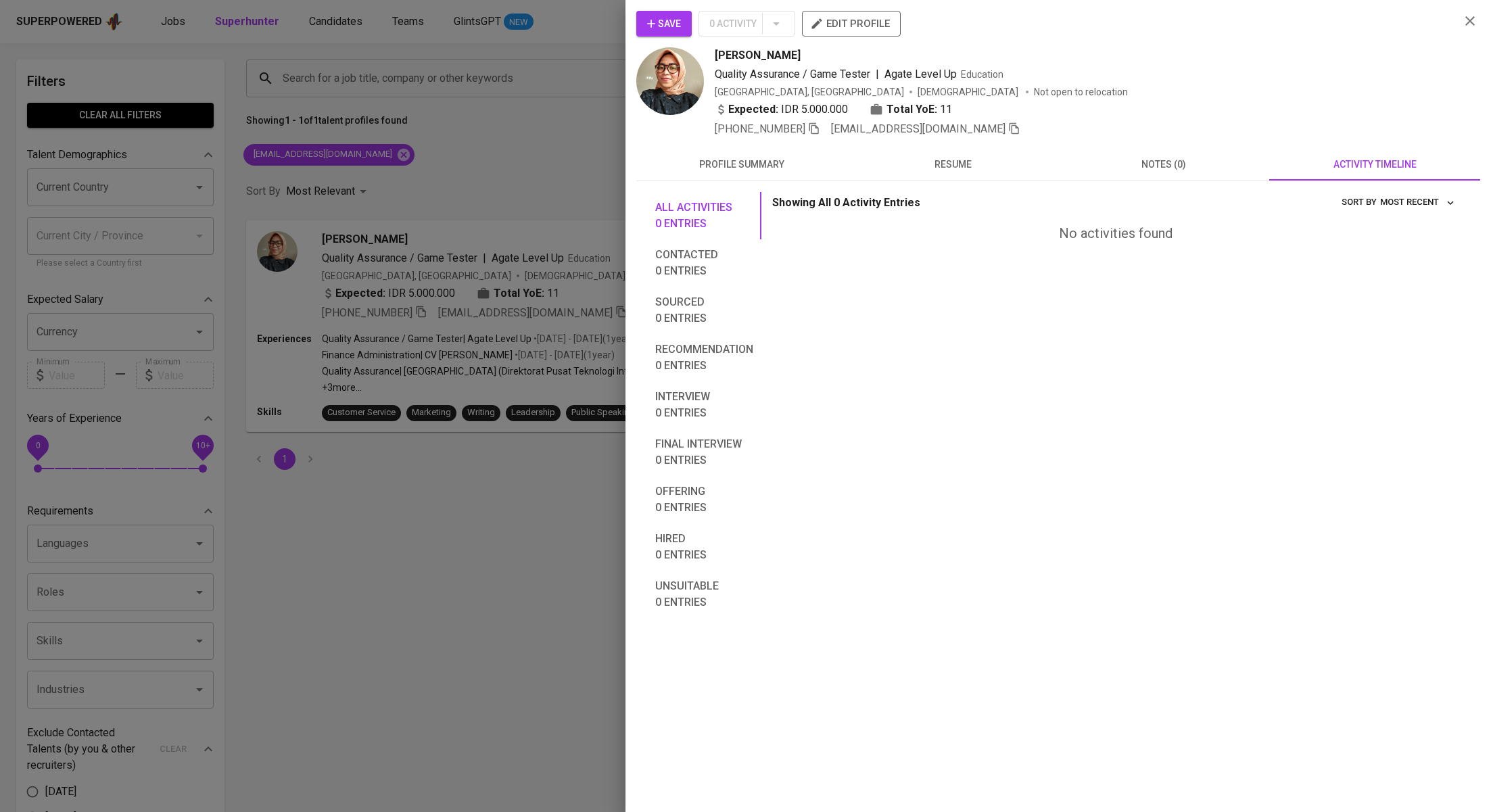
click at [342, 124] on div at bounding box center [745, 406] width 1491 height 812
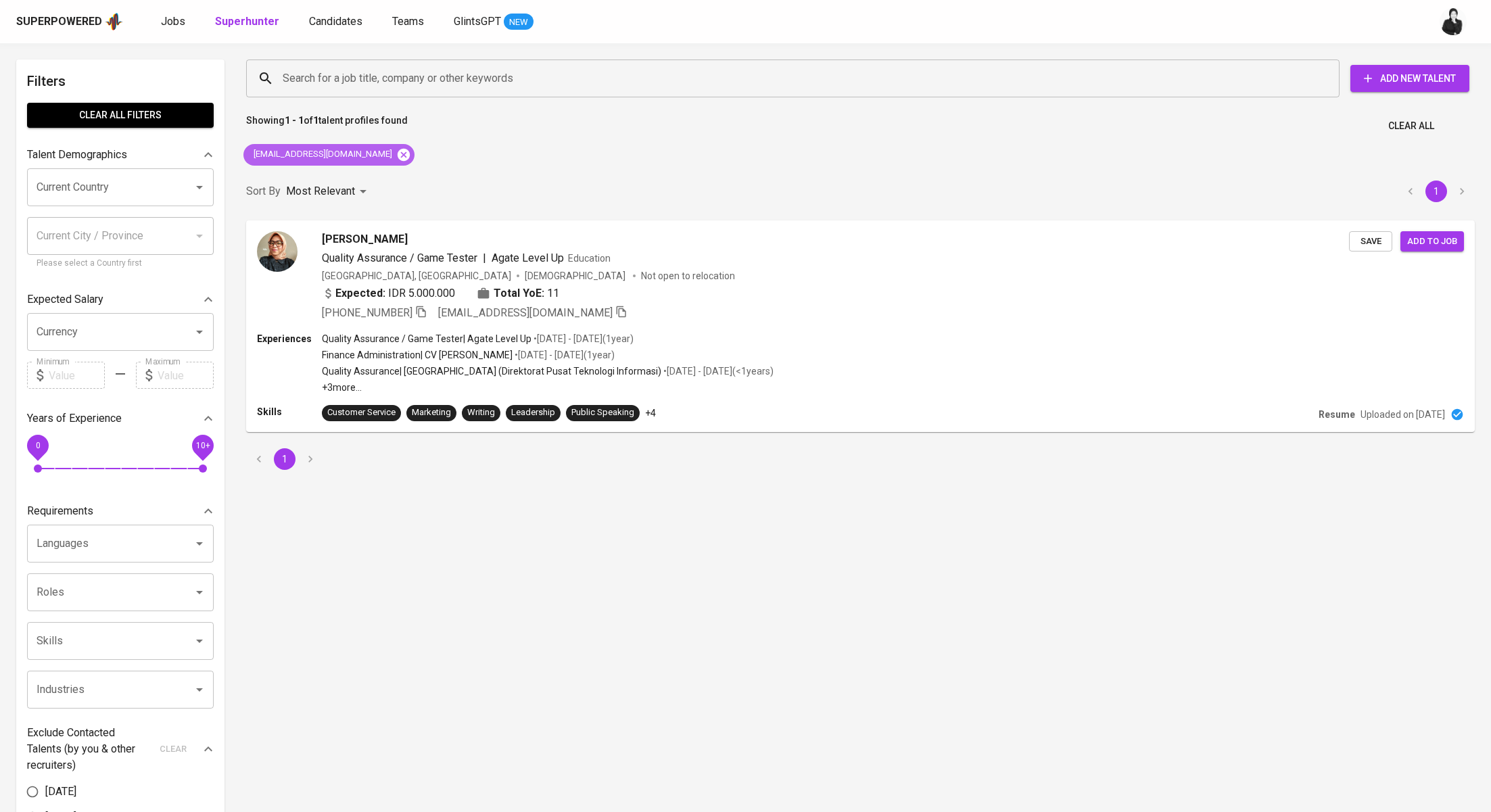
click at [398, 155] on icon at bounding box center [404, 154] width 12 height 12
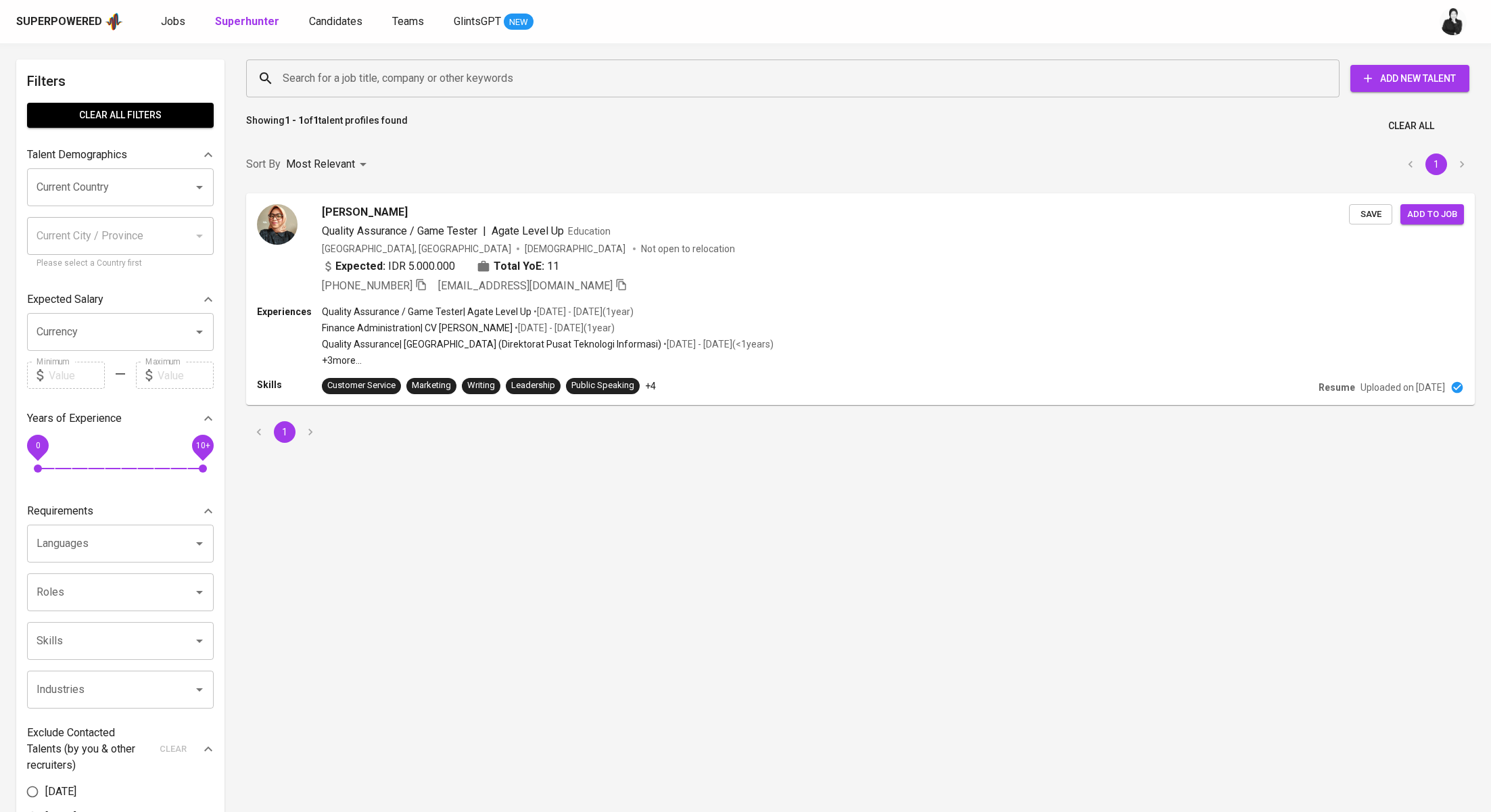
click at [452, 74] on input "Search for a job title, company or other keywords" at bounding box center [796, 78] width 1034 height 26
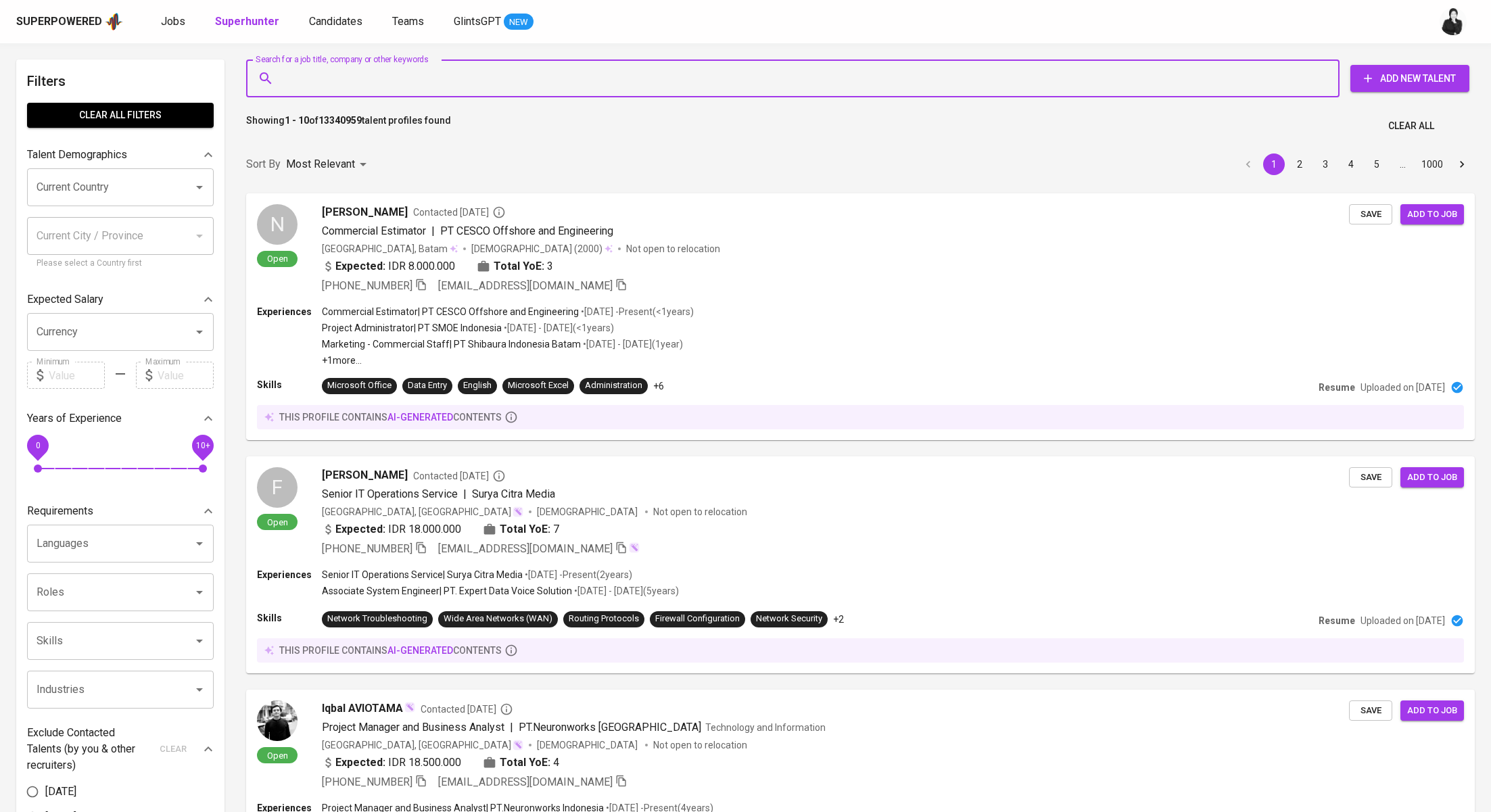
paste input "[EMAIL_ADDRESS][DOMAIN_NAME]"
type input "[EMAIL_ADDRESS][DOMAIN_NAME]"
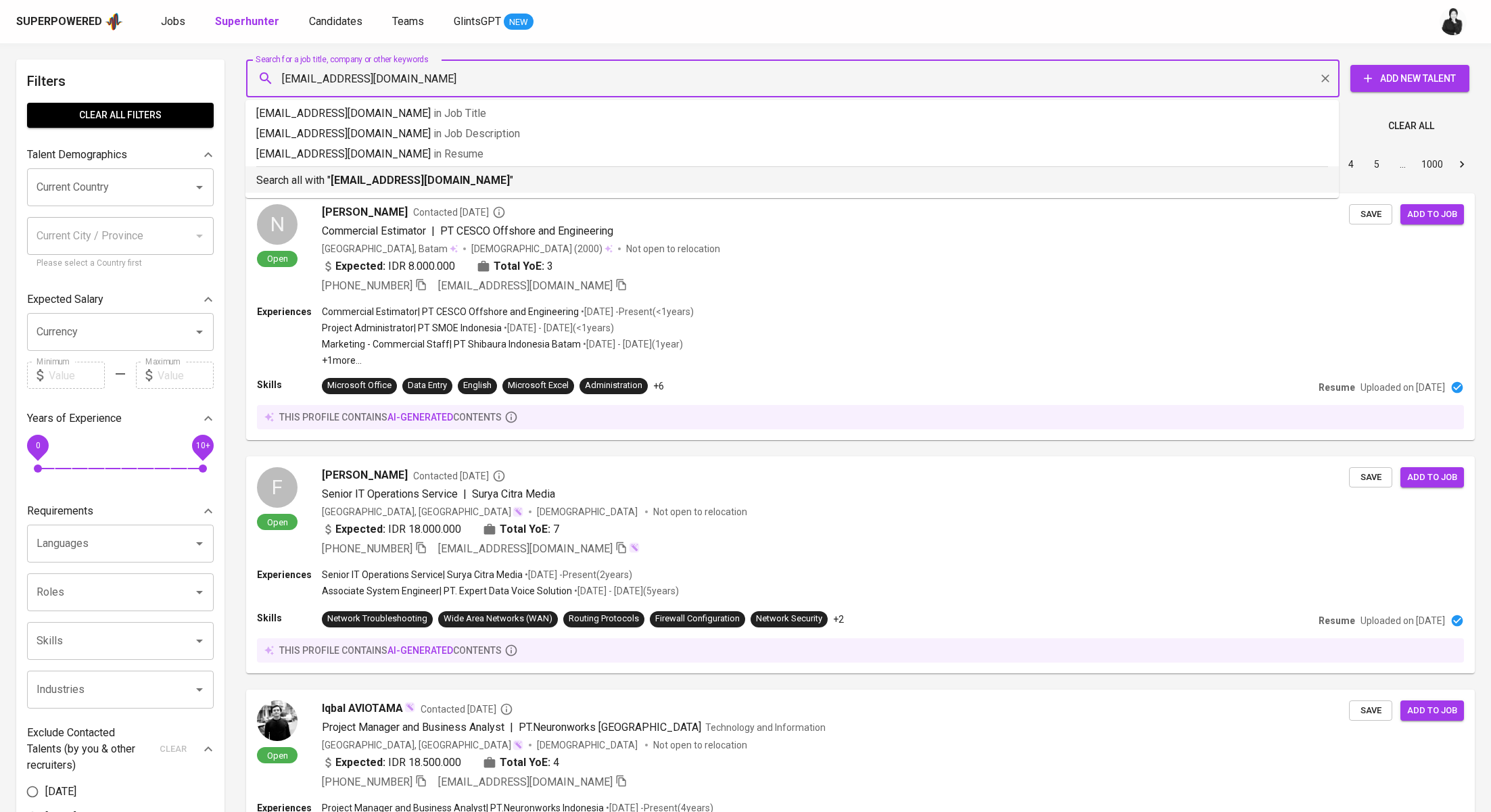
click at [424, 182] on b "[EMAIL_ADDRESS][DOMAIN_NAME]" at bounding box center [420, 180] width 179 height 13
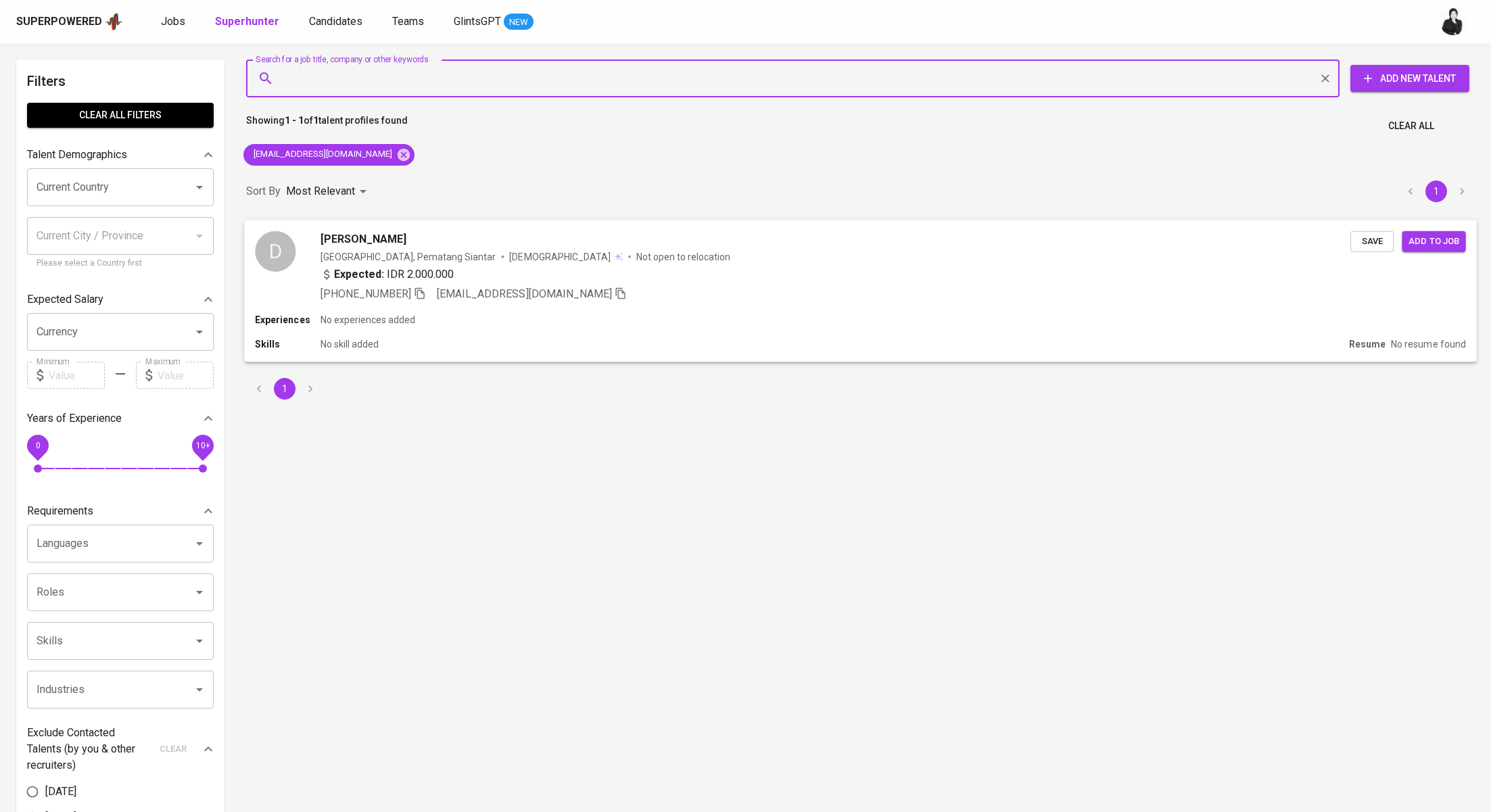
click at [406, 242] on span "[PERSON_NAME]" at bounding box center [363, 239] width 86 height 17
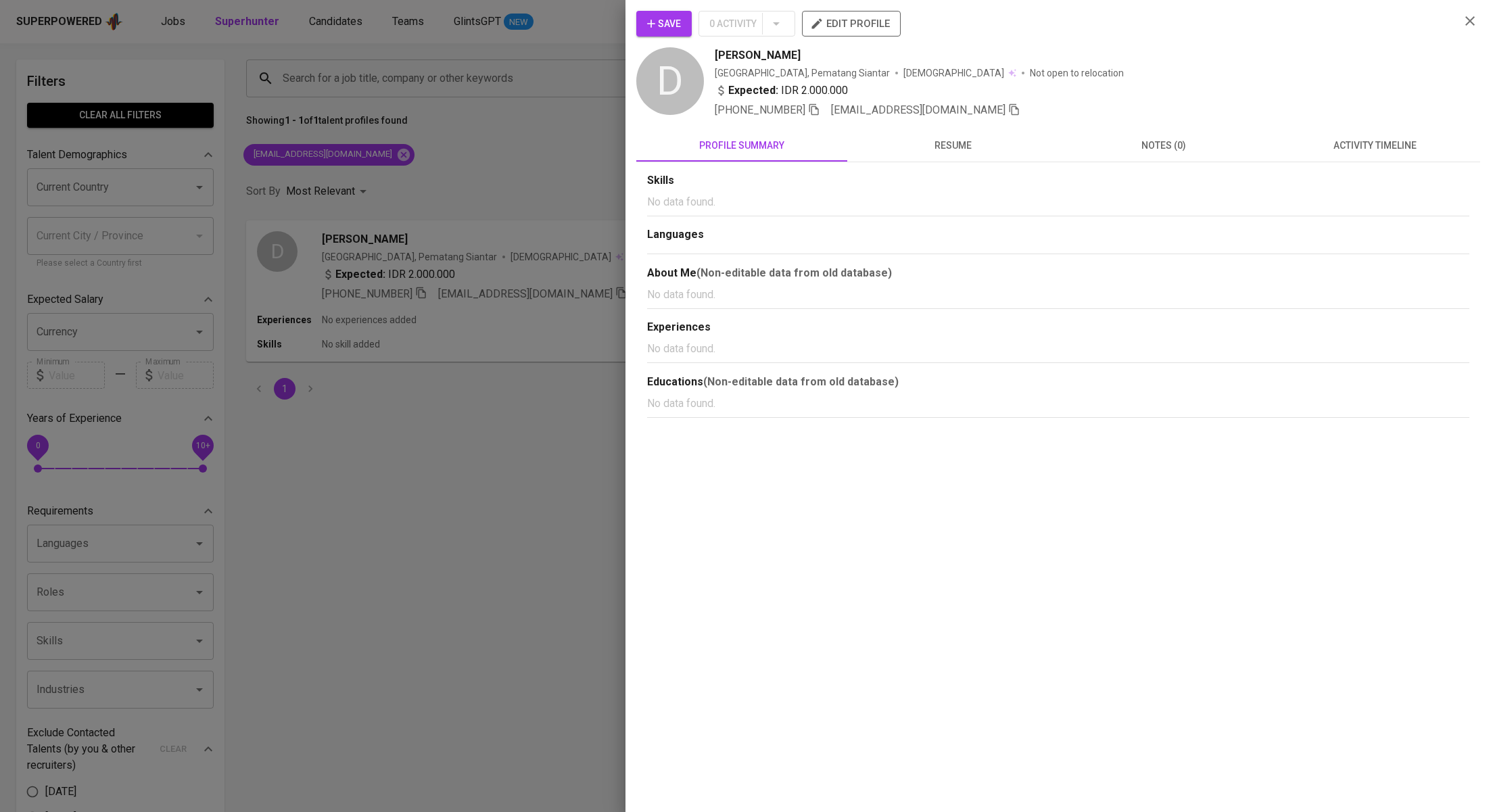
click at [1343, 151] on span "activity timeline" at bounding box center [1375, 145] width 194 height 17
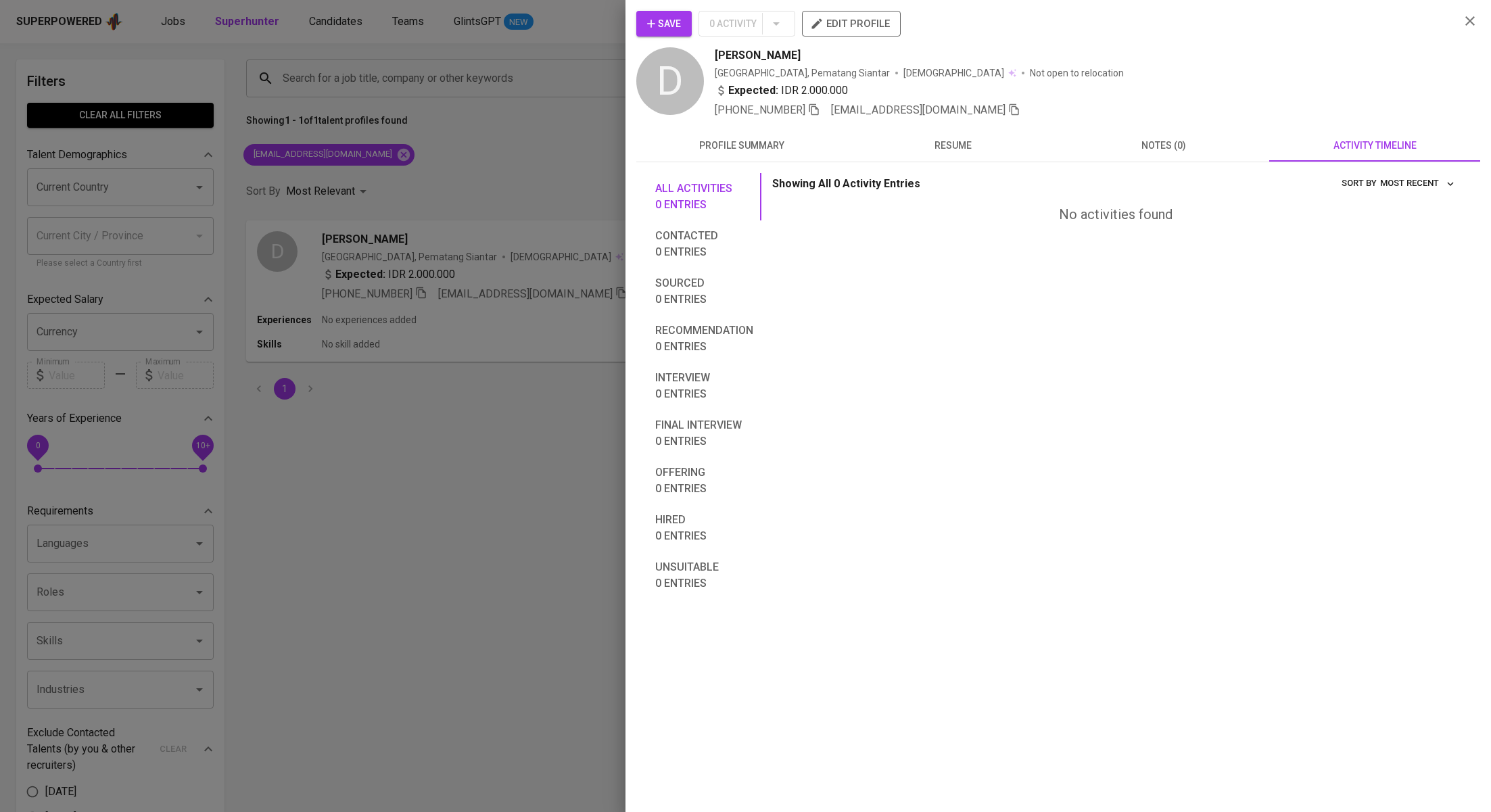
click at [388, 103] on div at bounding box center [745, 406] width 1491 height 812
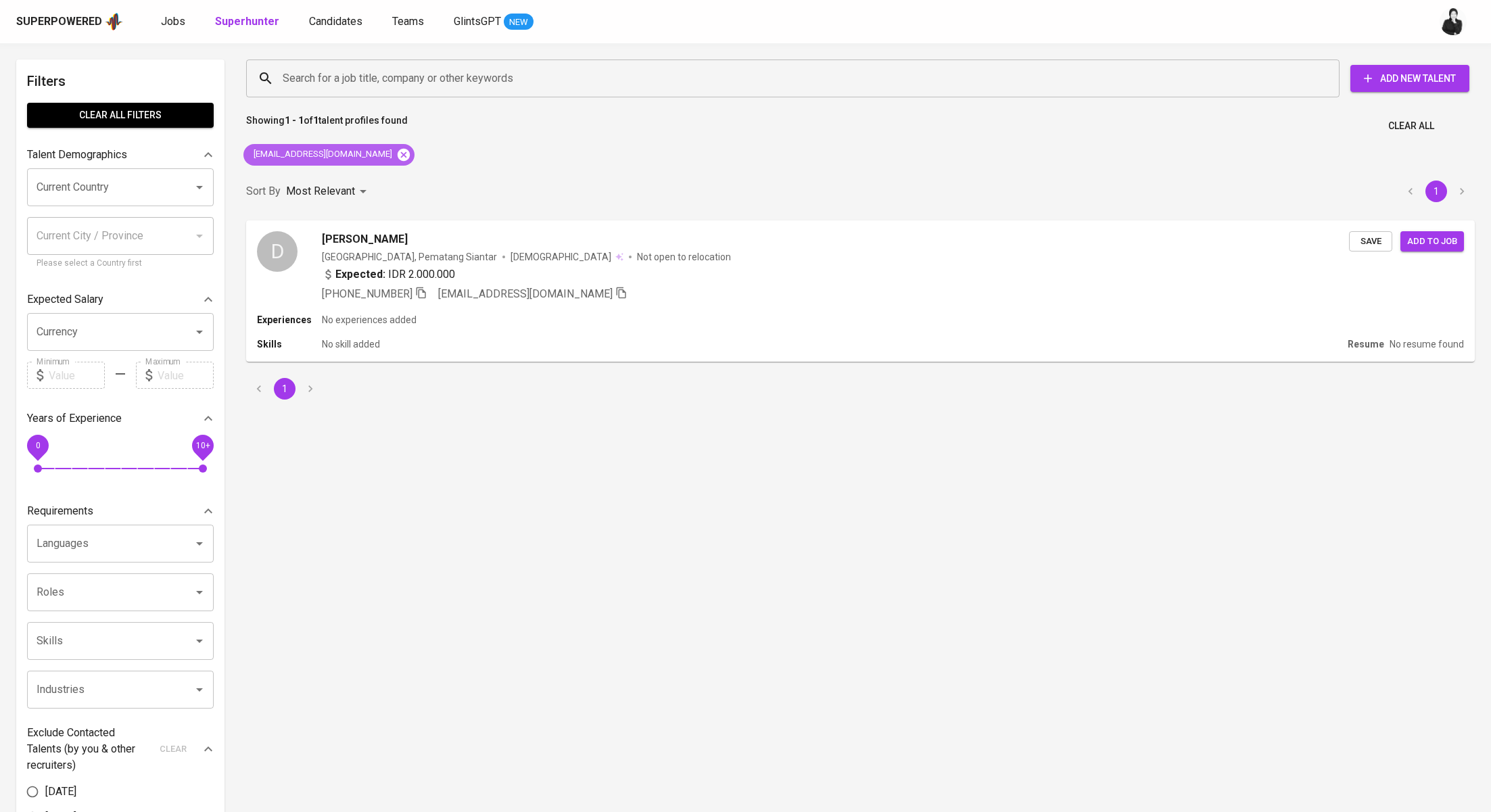
click at [408, 157] on icon at bounding box center [404, 154] width 12 height 12
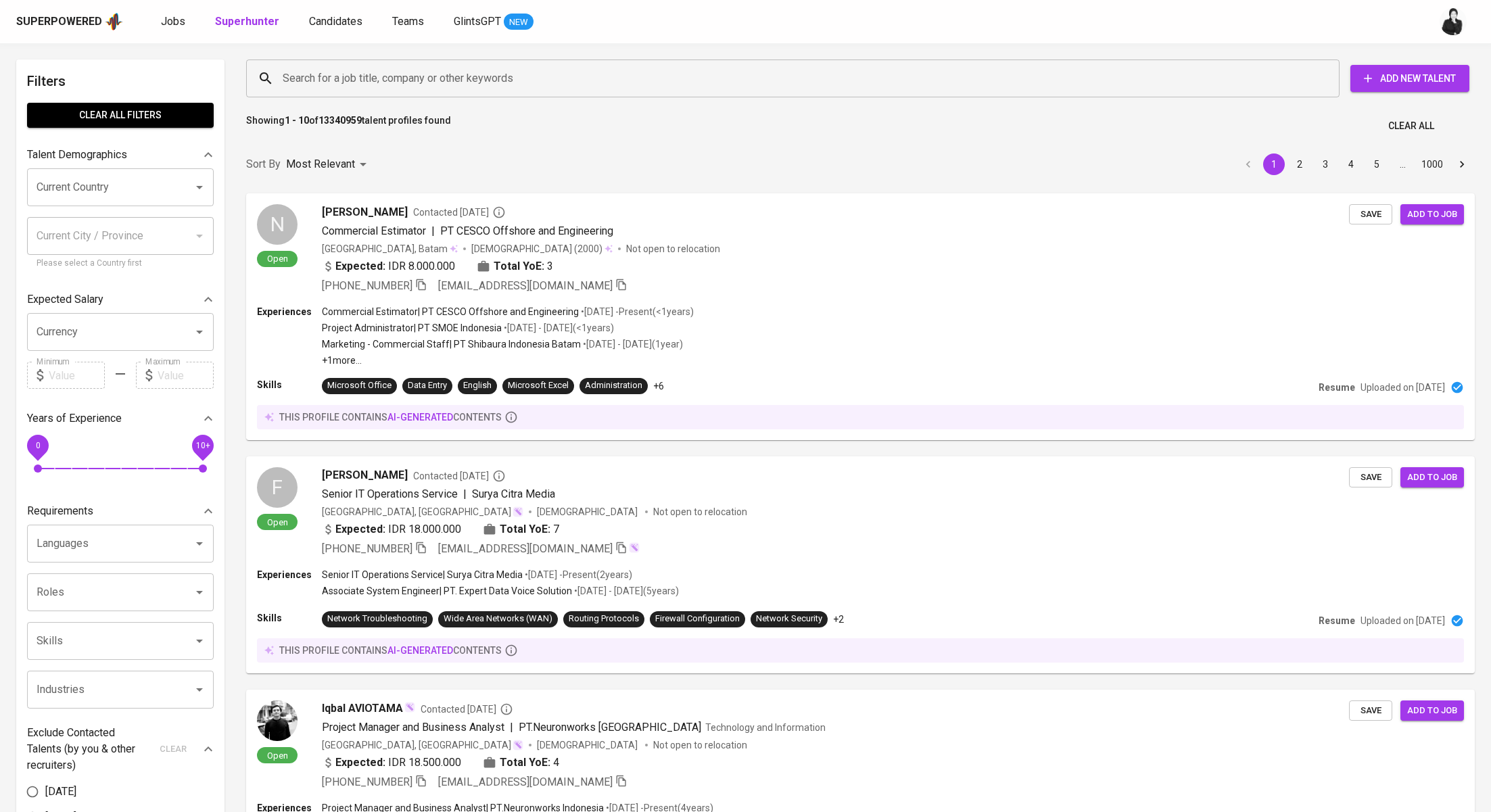
click at [469, 76] on input "Search for a job title, company or other keywords" at bounding box center [796, 78] width 1034 height 26
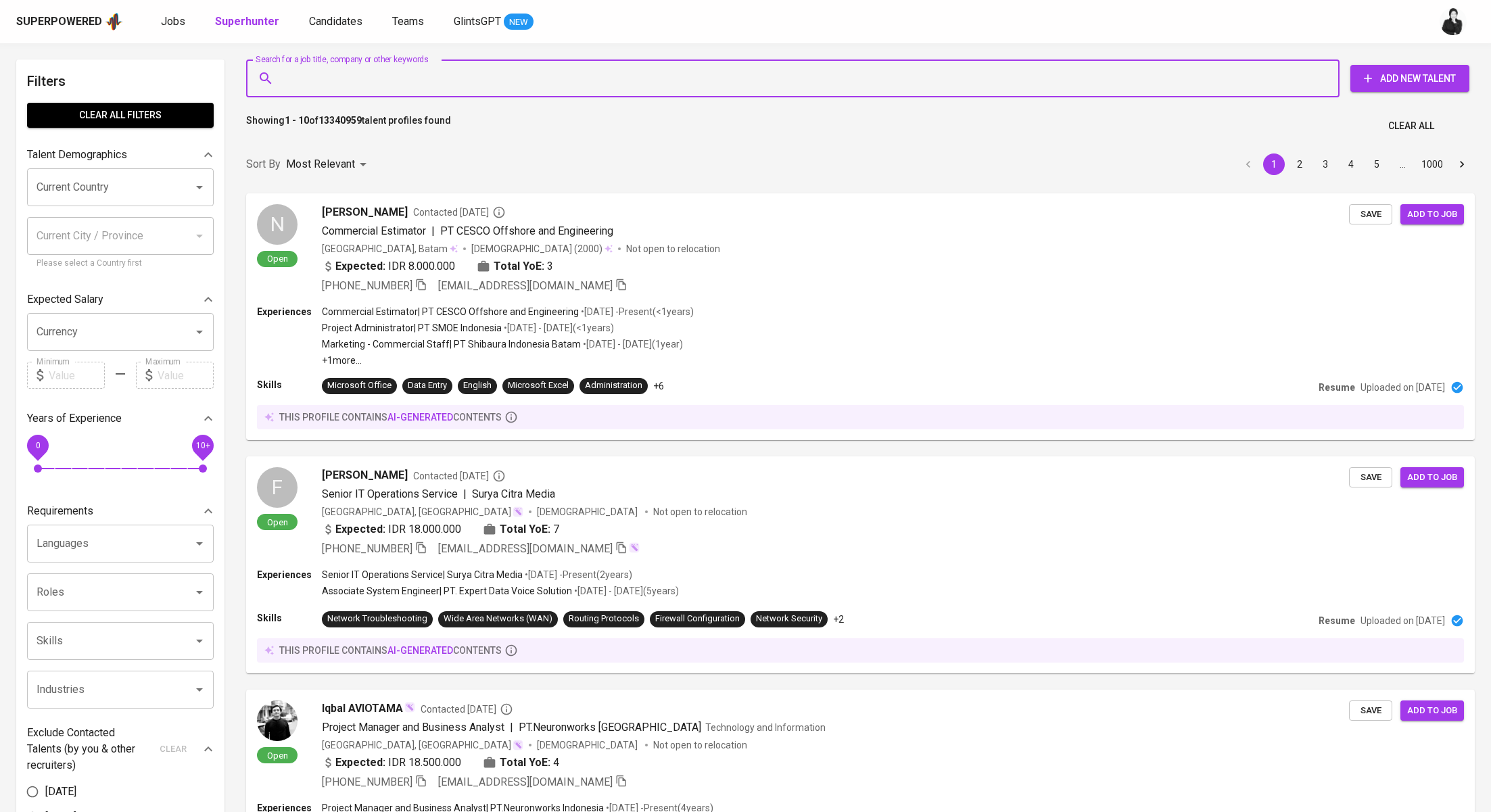
paste input "selinaamelia@yahoo.com"
type input "selinaamelia@yahoo.com"
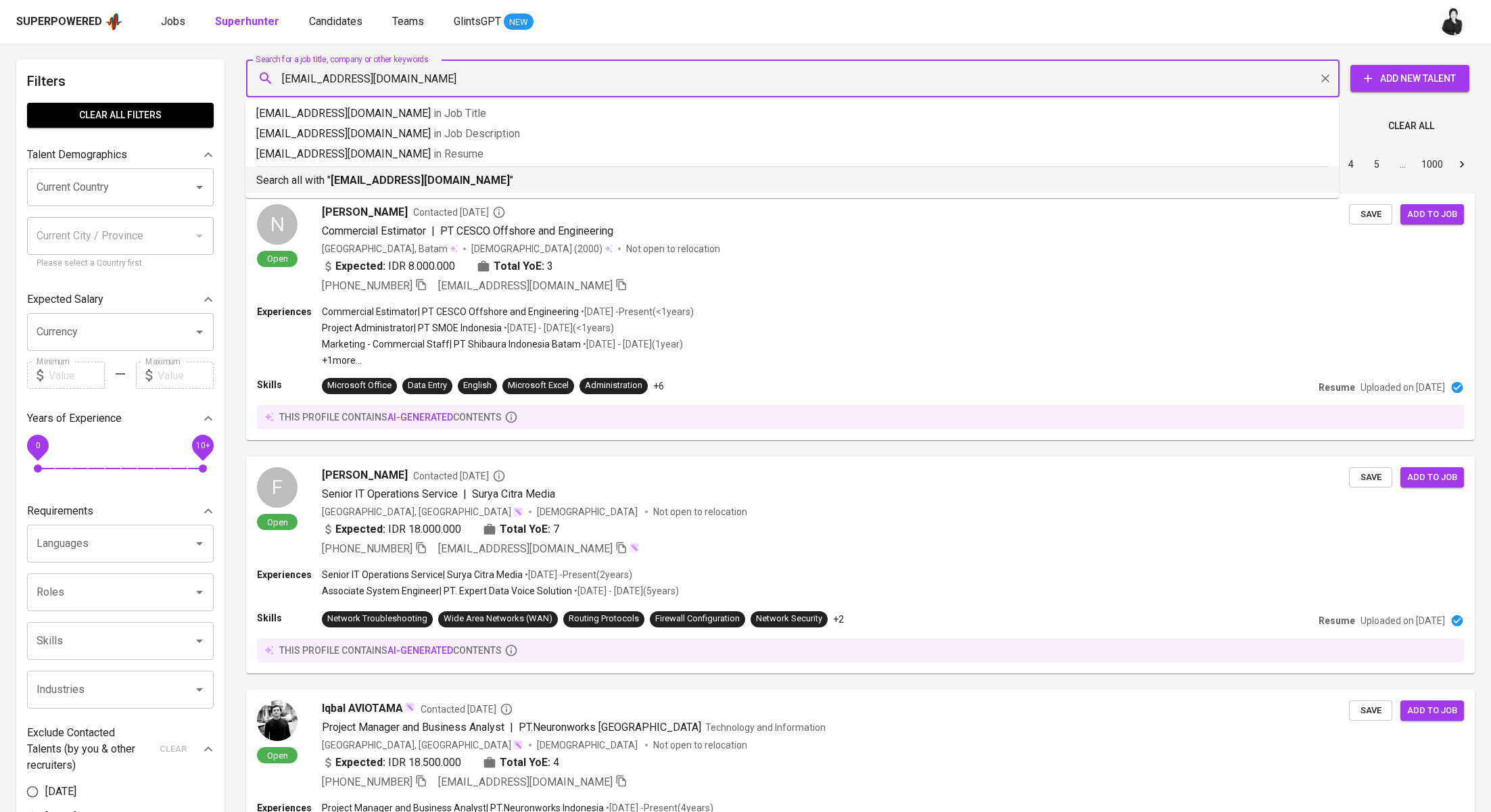
click at [457, 179] on b "selinaamelia@yahoo.com" at bounding box center [420, 180] width 179 height 13
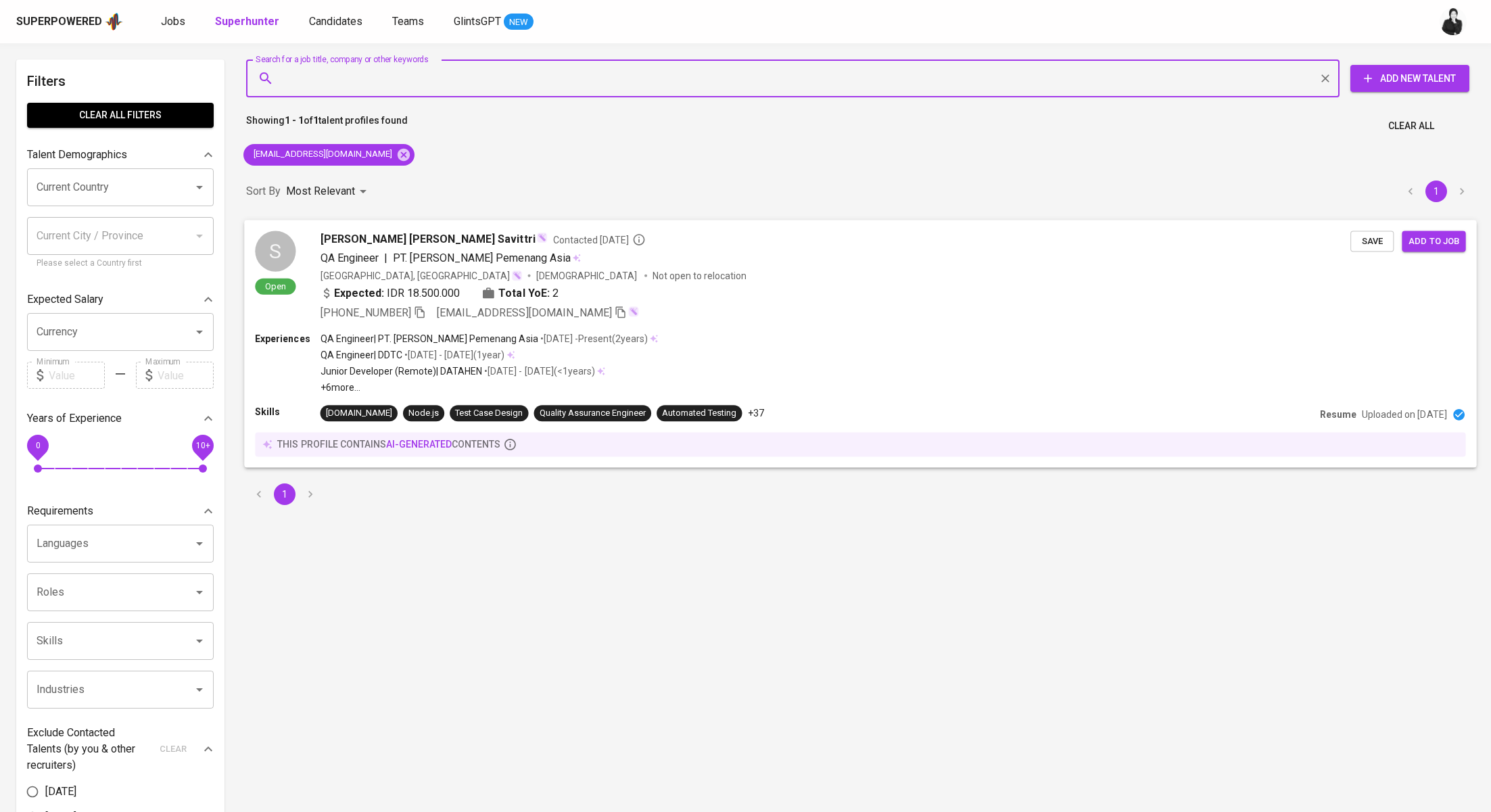
click at [390, 245] on span "Selina Amelia Savittri" at bounding box center [427, 239] width 215 height 17
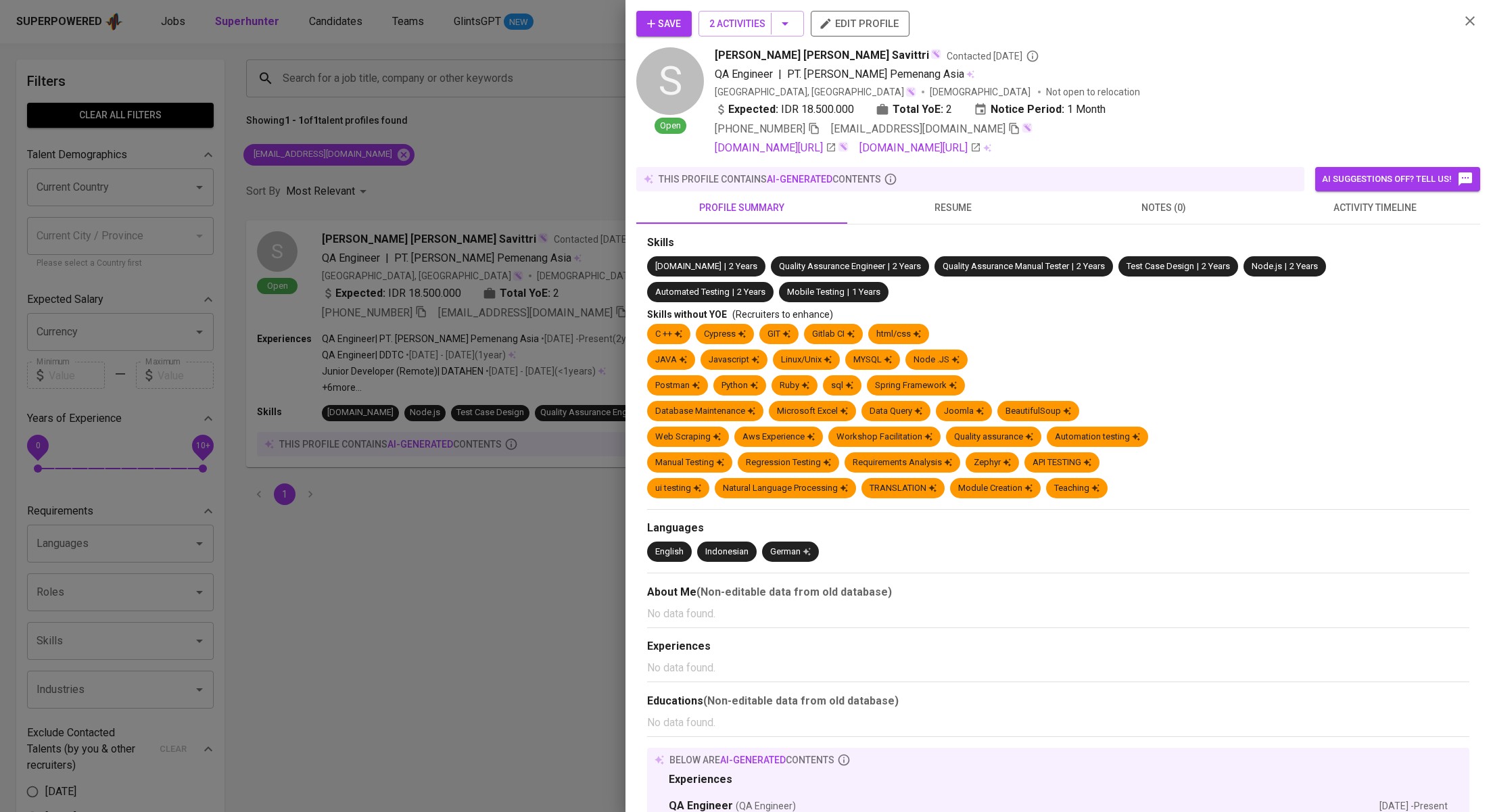
click at [1328, 202] on span "activity timeline" at bounding box center [1375, 208] width 194 height 17
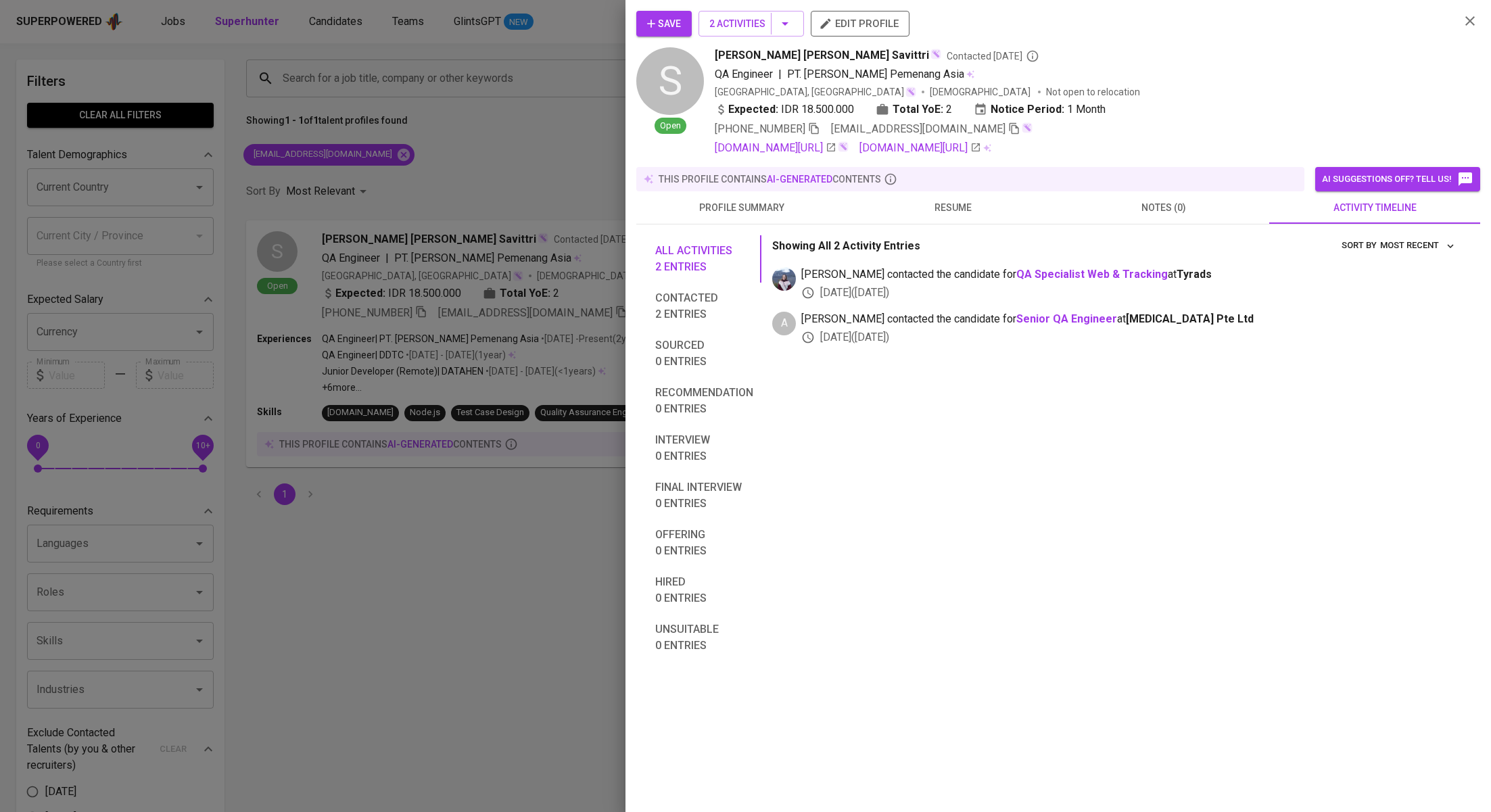
click at [941, 209] on span "resume" at bounding box center [952, 208] width 194 height 17
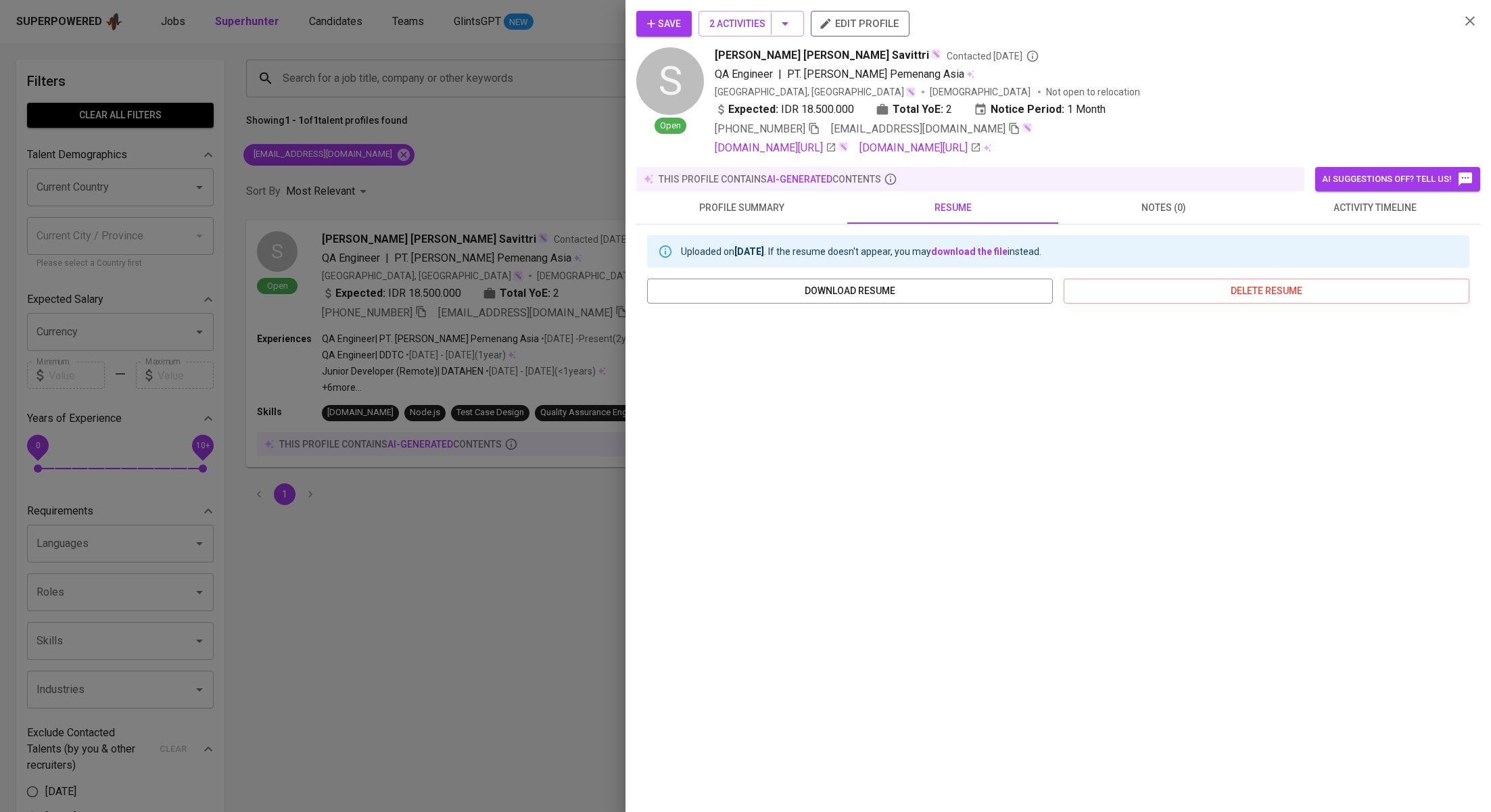
click at [469, 122] on div at bounding box center [745, 406] width 1491 height 812
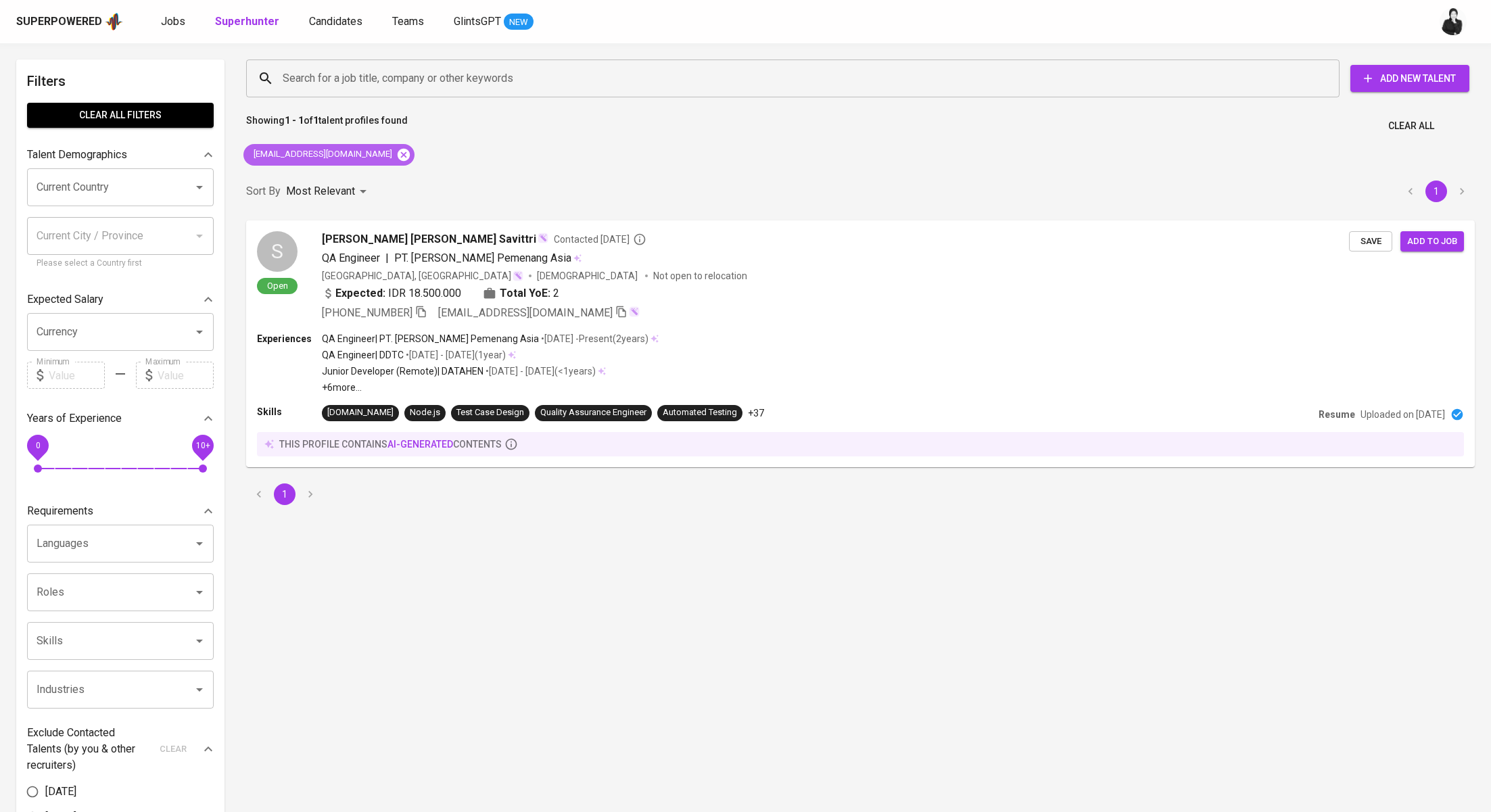
click at [396, 158] on icon at bounding box center [404, 155] width 15 height 15
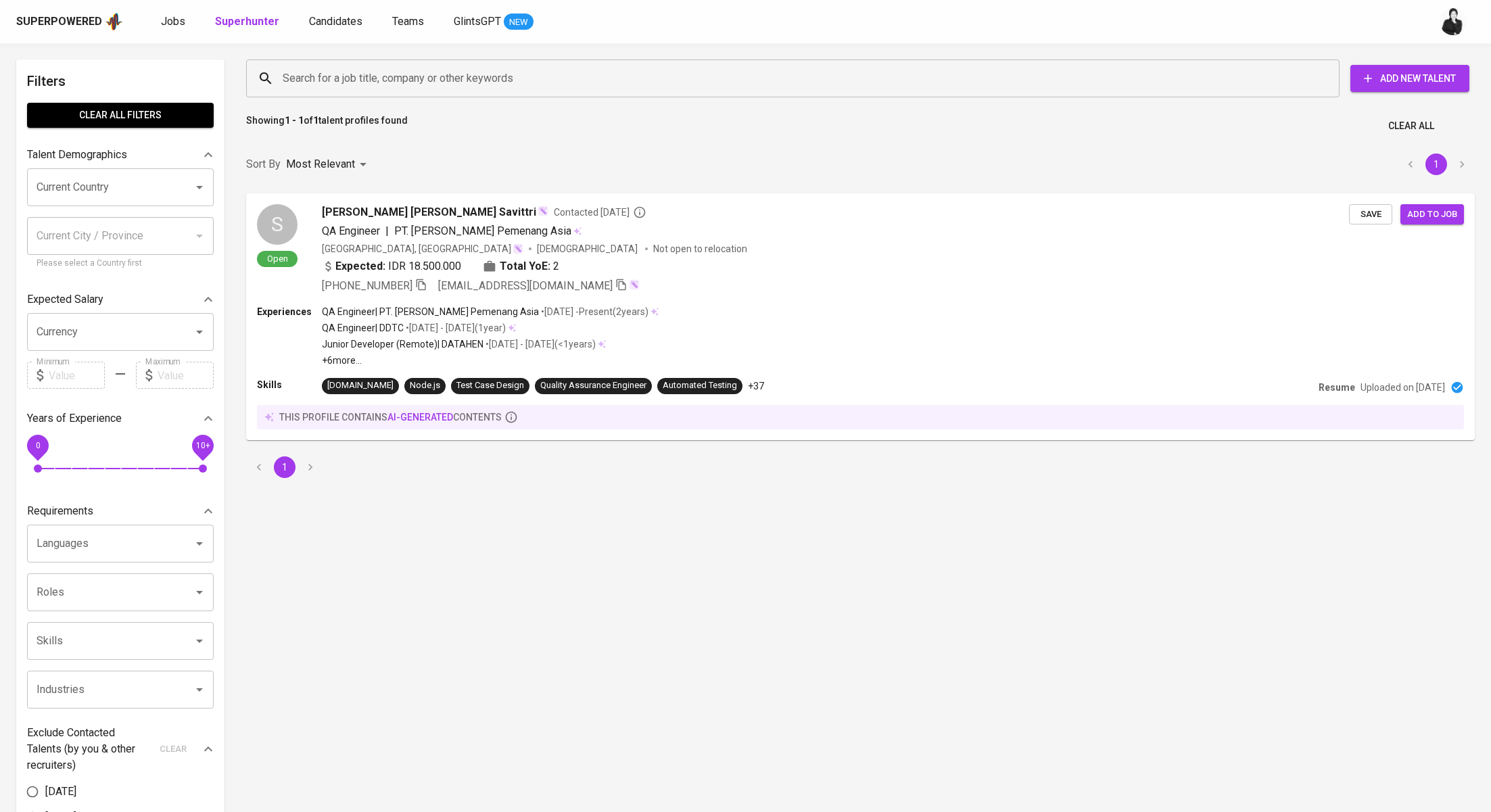
click at [449, 83] on input "Search for a job title, company or other keywords" at bounding box center [796, 78] width 1034 height 26
paste input "hubertcen93@gmail.com"
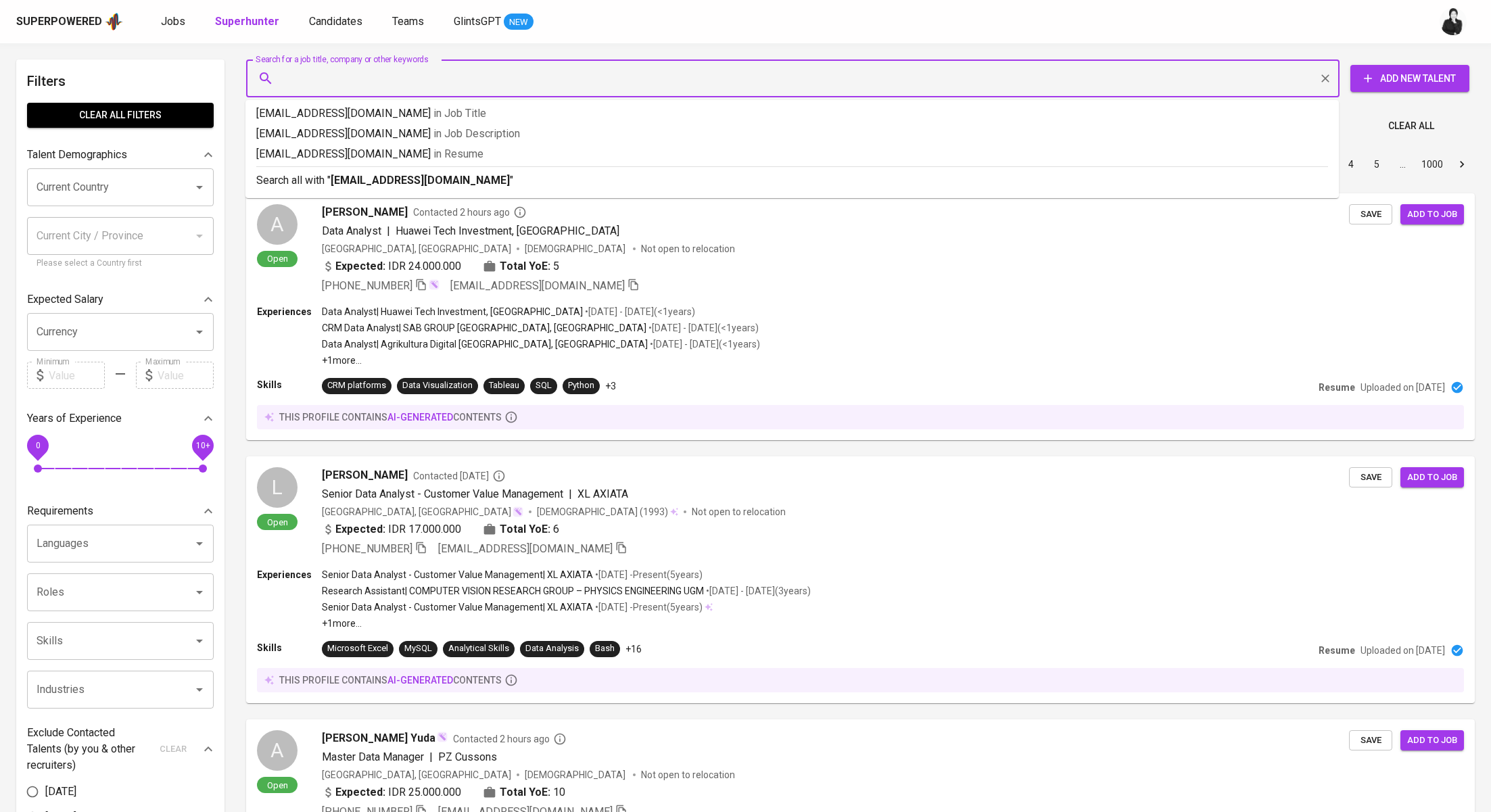
type input "hubertcen93@gmail.com"
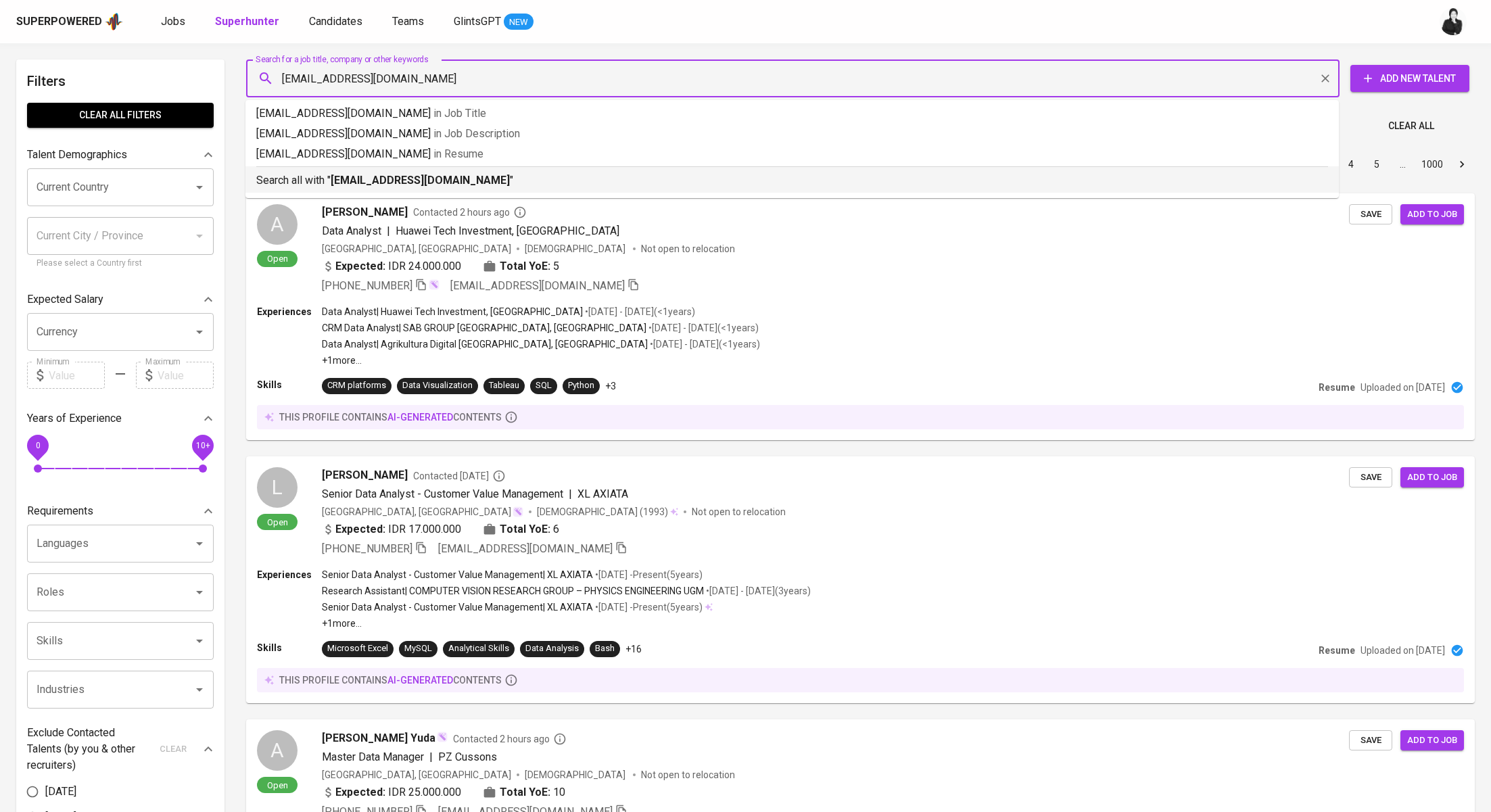
click at [432, 186] on b "hubertcen93@gmail.com" at bounding box center [420, 180] width 179 height 13
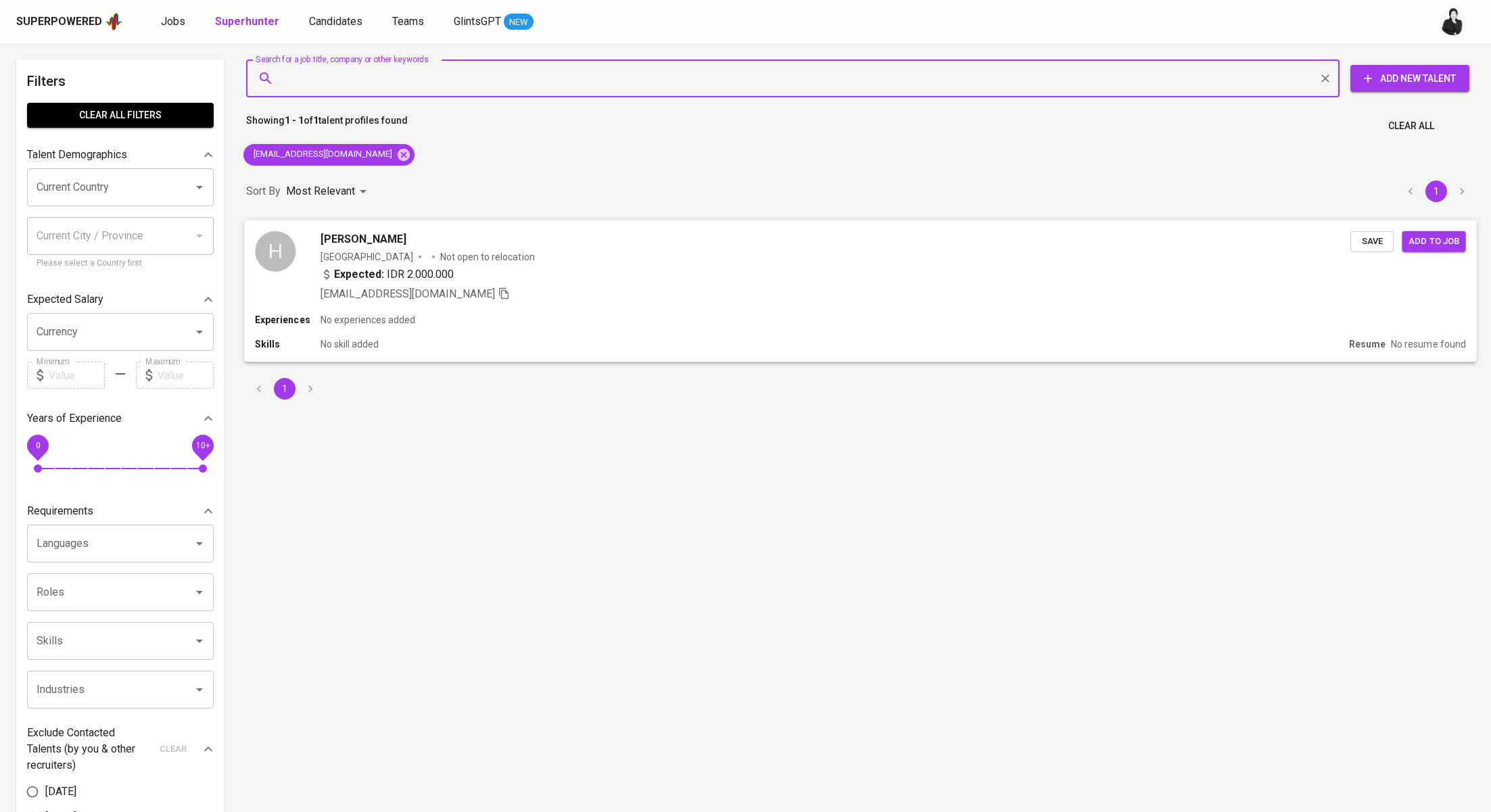
click at [471, 237] on div "Hubert Cen" at bounding box center [836, 239] width 1031 height 17
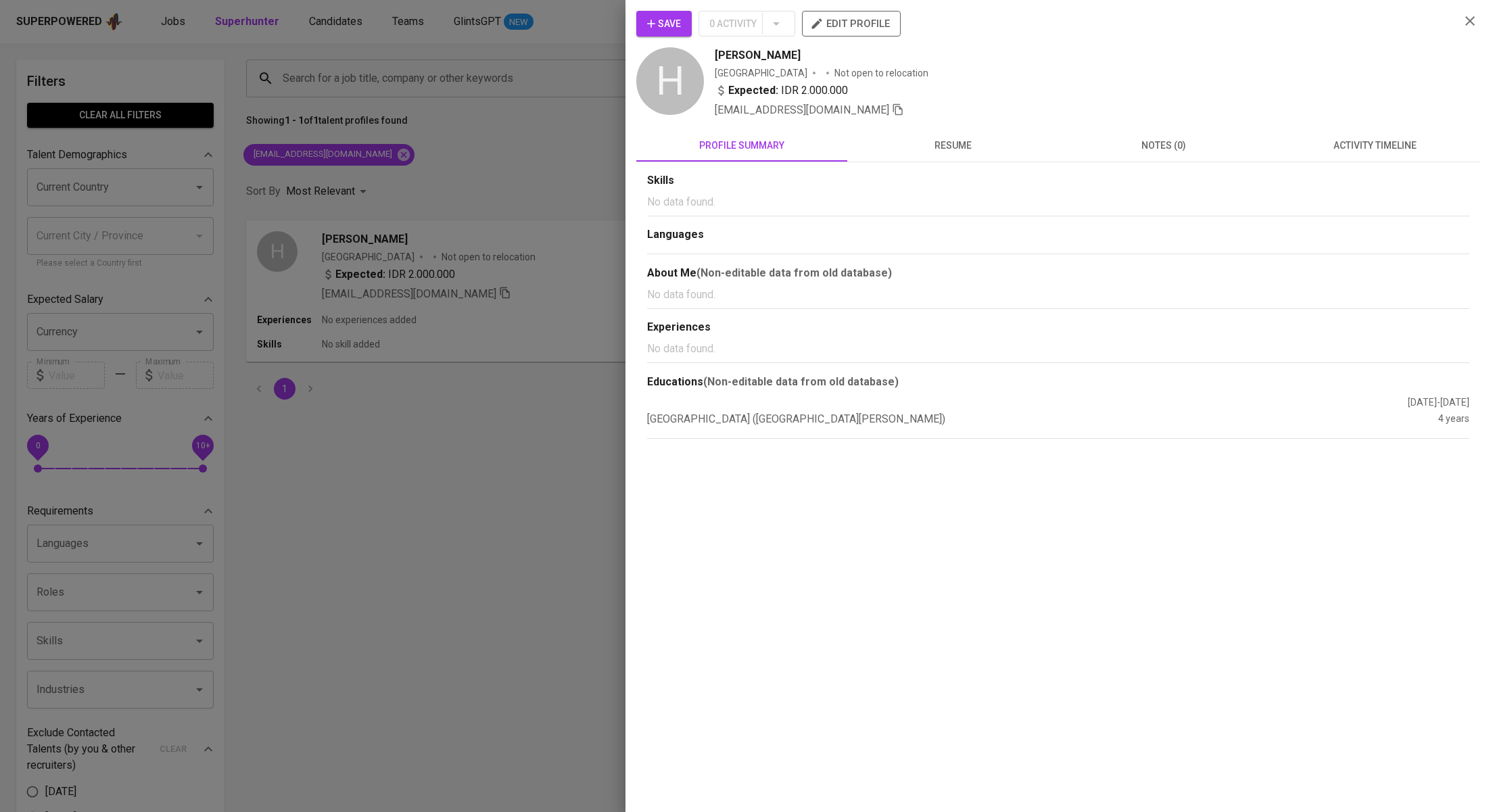
click at [1358, 153] on span "activity timeline" at bounding box center [1375, 145] width 194 height 17
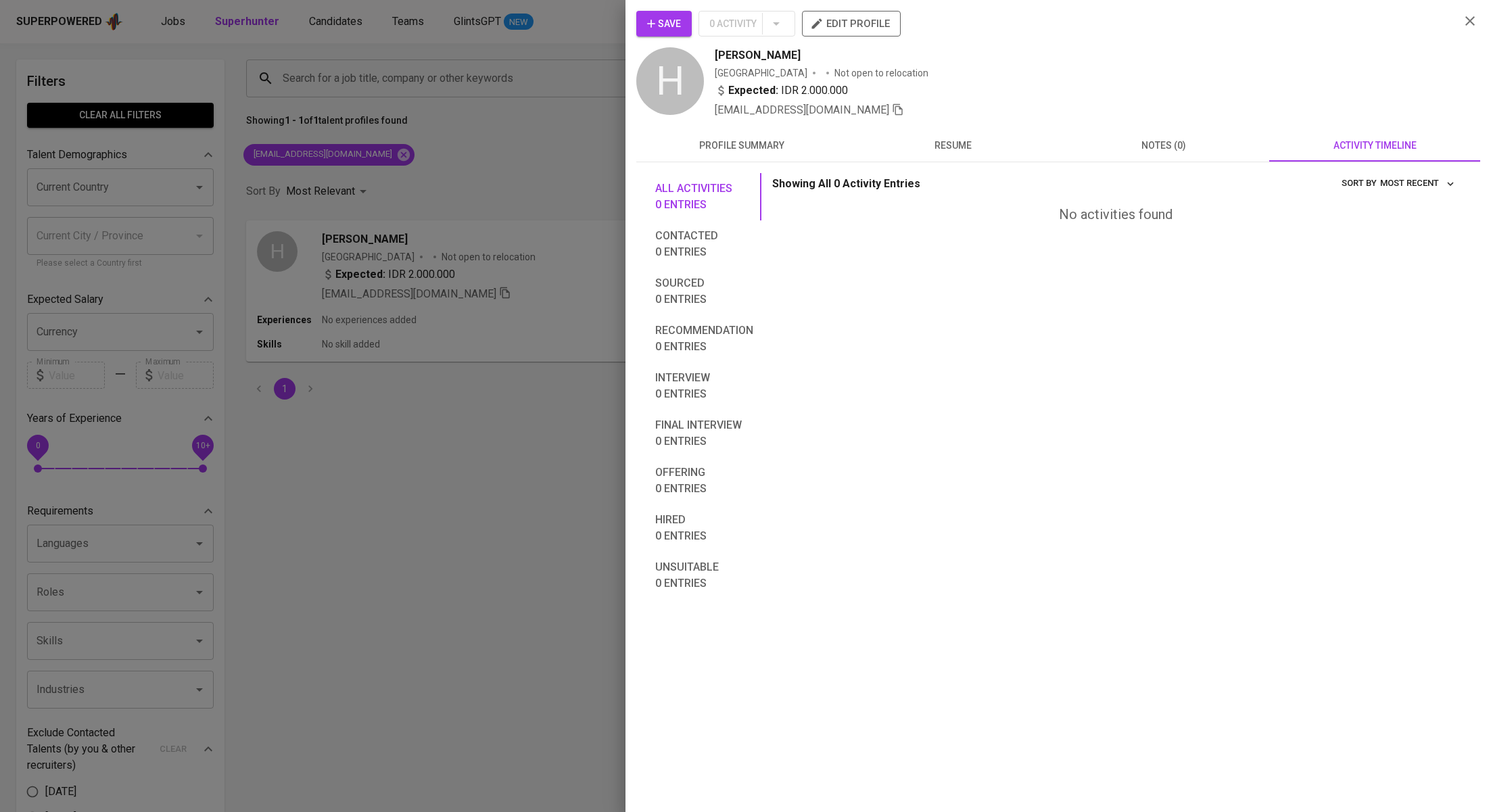
click at [591, 261] on div at bounding box center [745, 406] width 1491 height 812
